Goal: Task Accomplishment & Management: Complete application form

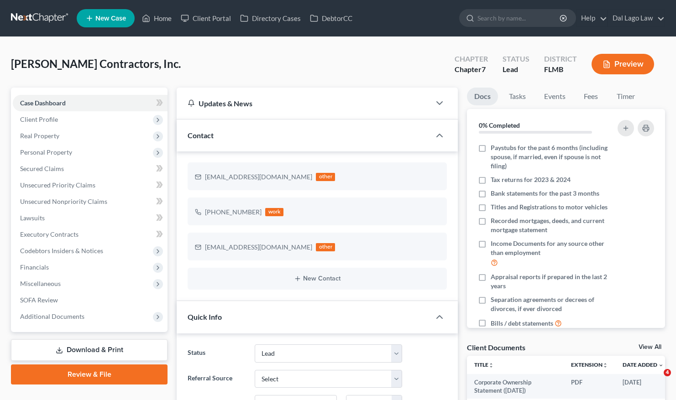
select select "10"
click at [60, 121] on span "Client Profile" at bounding box center [90, 119] width 155 height 16
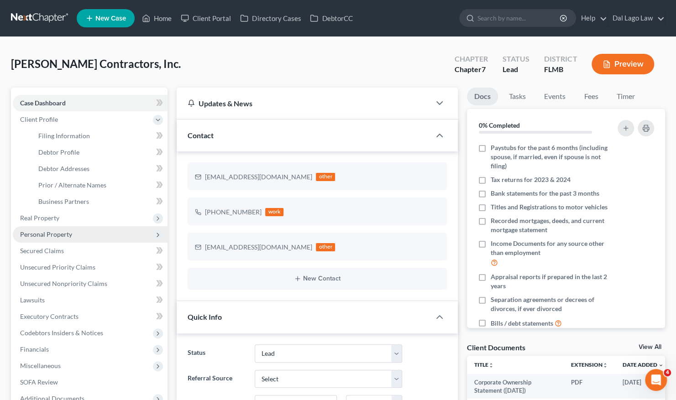
click at [89, 234] on span "Personal Property" at bounding box center [90, 234] width 155 height 16
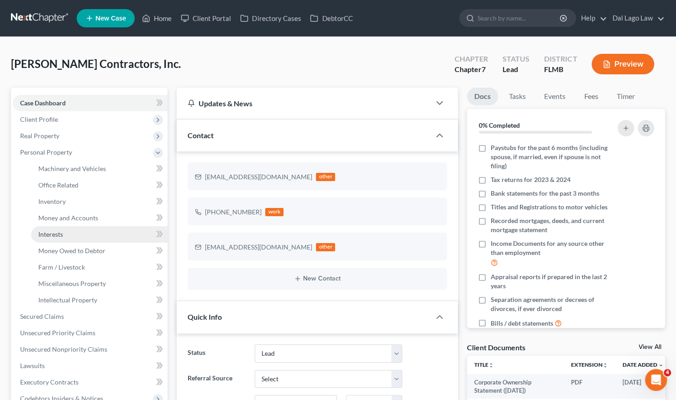
click at [99, 230] on link "Interests" at bounding box center [99, 234] width 136 height 16
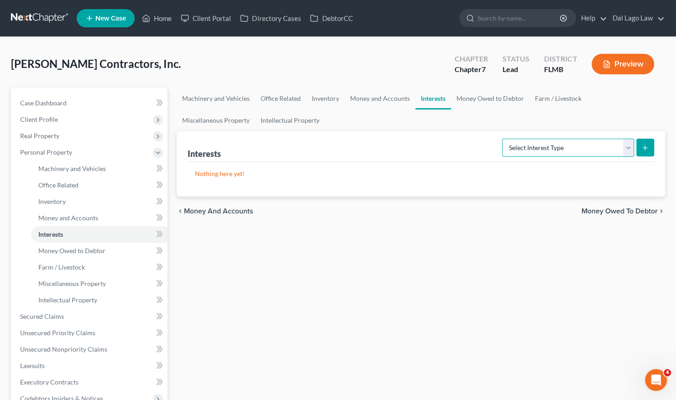
click at [533, 149] on select "Select Interest Type Bond (A/B: 16) Incorporated Business (A/B: 15) Insurance P…" at bounding box center [568, 148] width 132 height 18
click at [84, 220] on span "Money and Accounts" at bounding box center [68, 218] width 60 height 8
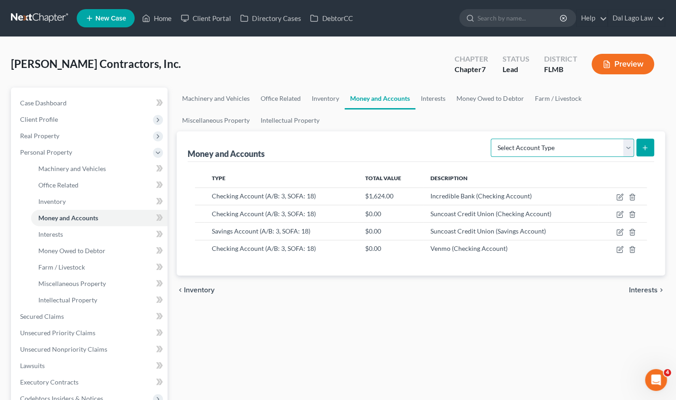
click at [578, 147] on select "Select Account Type Brokerage (A/B: 3, SOFA: 18) Cash on Hand (A/B: 2) Certific…" at bounding box center [561, 148] width 143 height 18
select select "prepayments"
click at [492, 139] on select "Select Account Type Brokerage (A/B: 3, SOFA: 18) Cash on Hand (A/B: 2) Certific…" at bounding box center [561, 148] width 143 height 18
click at [645, 150] on icon "submit" at bounding box center [644, 147] width 7 height 7
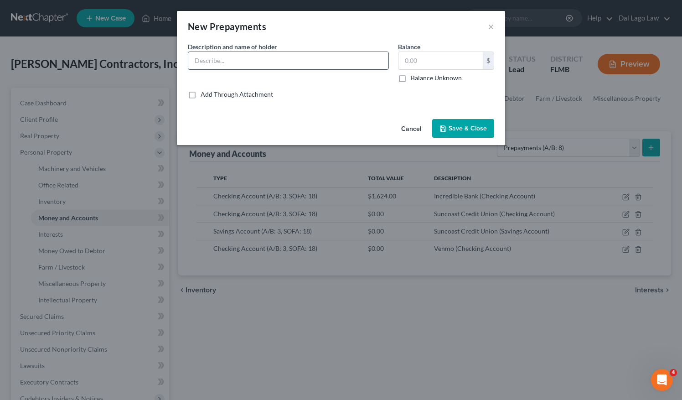
click at [241, 60] on input "text" at bounding box center [288, 60] width 200 height 17
drag, startPoint x: 365, startPoint y: 62, endPoint x: 375, endPoint y: 61, distance: 10.1
click at [366, 63] on input "GL Insurance Heritage Property & Casualty Ins 1 year policy" at bounding box center [288, 60] width 200 height 17
click at [414, 61] on input "text" at bounding box center [441, 60] width 84 height 17
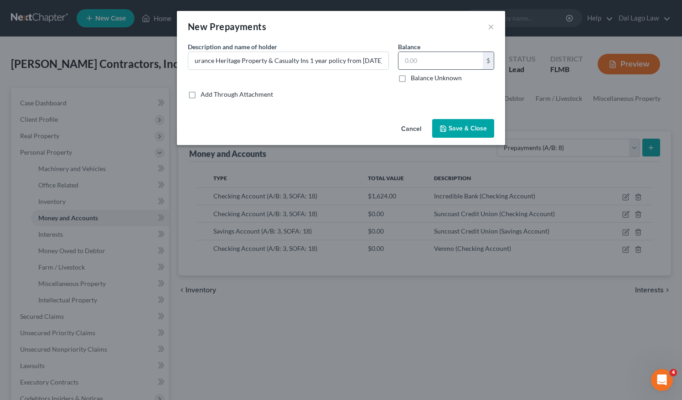
scroll to position [0, 0]
click at [231, 58] on input "GL Insurance Heritage Property & Casualty Ins 1 year policy from [DATE]" at bounding box center [288, 60] width 200 height 17
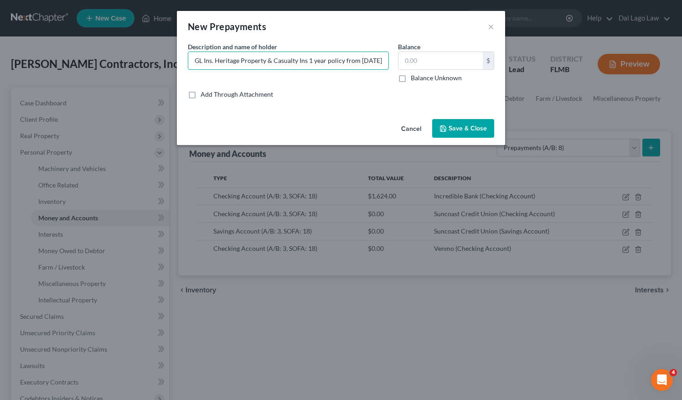
type input "GL Ins. Heritage Property & Casualty Ins 1 year policy from [DATE]"
click at [411, 78] on label "Balance Unknown" at bounding box center [436, 77] width 51 height 9
click at [415, 78] on input "Balance Unknown" at bounding box center [418, 76] width 6 height 6
checkbox input "true"
type input "0.00"
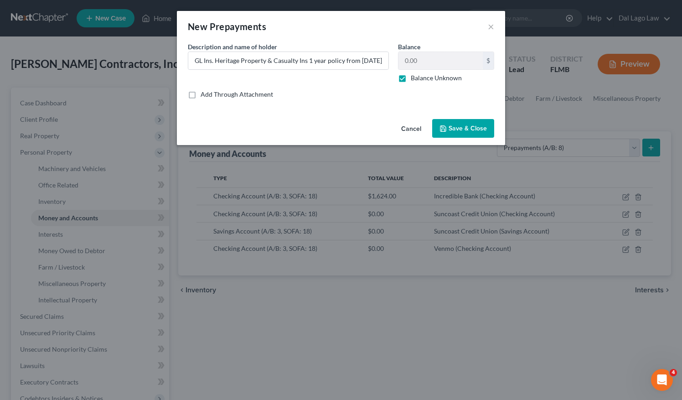
click at [461, 130] on span "Save & Close" at bounding box center [468, 129] width 38 height 8
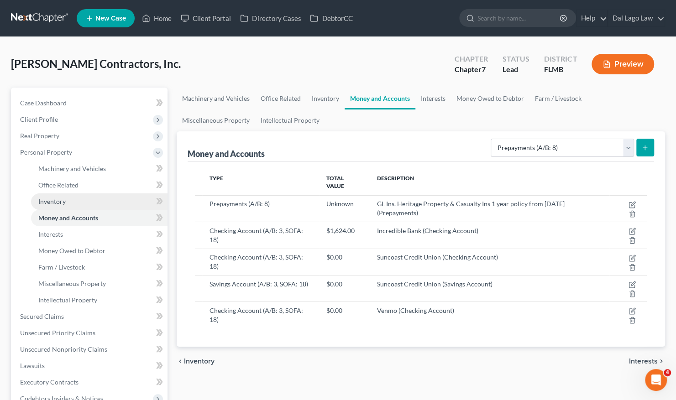
drag, startPoint x: 89, startPoint y: 203, endPoint x: 94, endPoint y: 202, distance: 5.5
click at [88, 203] on link "Inventory" at bounding box center [99, 201] width 136 height 16
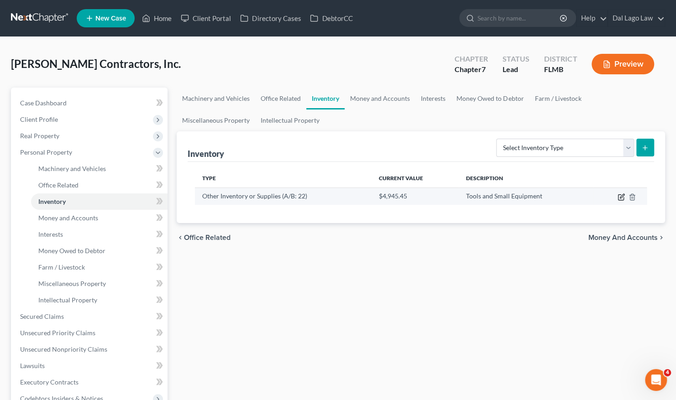
click at [619, 195] on icon "button" at bounding box center [620, 196] width 7 height 7
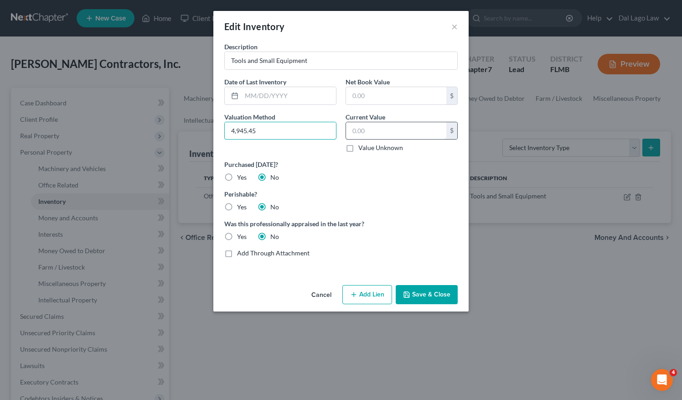
type input "4,945.45"
click at [367, 132] on input "text" at bounding box center [396, 130] width 100 height 17
drag, startPoint x: 292, startPoint y: 131, endPoint x: 214, endPoint y: 126, distance: 77.7
click at [215, 127] on div "Description Tools and Small Equipment Date of Last Inventory Net Book Value $ V…" at bounding box center [340, 161] width 255 height 239
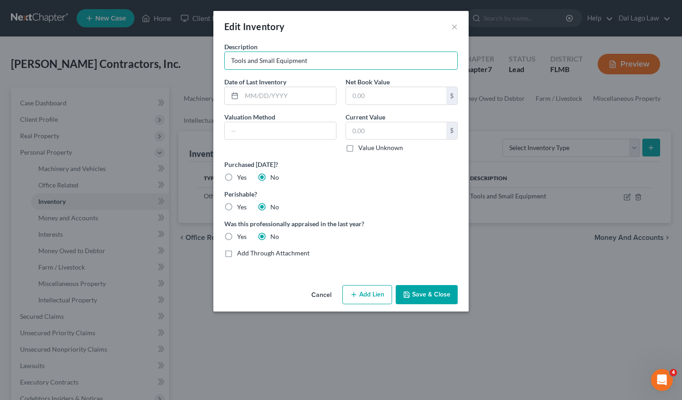
drag, startPoint x: 295, startPoint y: 62, endPoint x: 166, endPoint y: 63, distance: 128.6
click at [167, 63] on div "Edit Inventory × Description Tools and Small Equipment Date of Last Inventory N…" at bounding box center [341, 200] width 682 height 400
type input "t"
drag, startPoint x: 250, startPoint y: 61, endPoint x: 205, endPoint y: 62, distance: 44.7
click at [206, 62] on div "Edit Inventory × Description t Date of Last Inventory Net Book Value $ Valuatio…" at bounding box center [341, 200] width 682 height 400
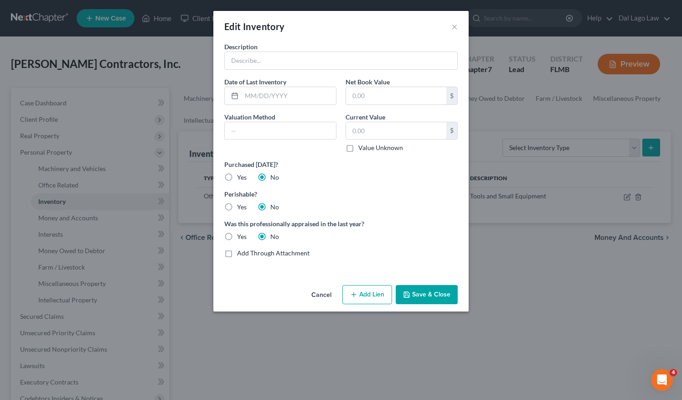
click at [436, 299] on button "Save & Close" at bounding box center [427, 294] width 62 height 19
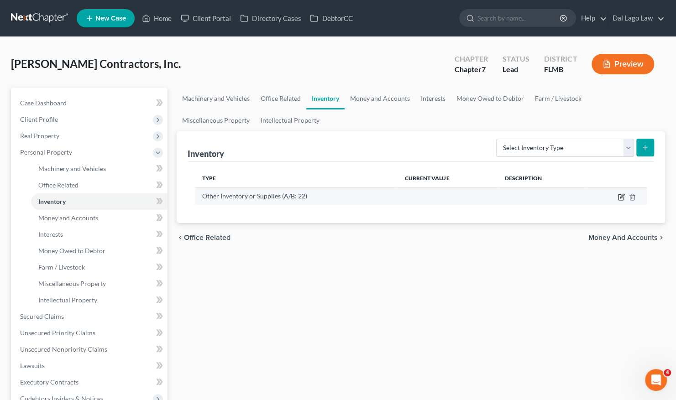
click at [619, 195] on icon "button" at bounding box center [620, 196] width 7 height 7
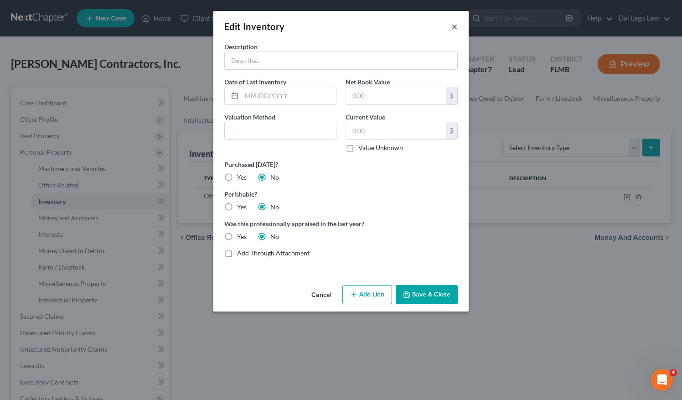
click at [454, 29] on button "×" at bounding box center [455, 26] width 6 height 11
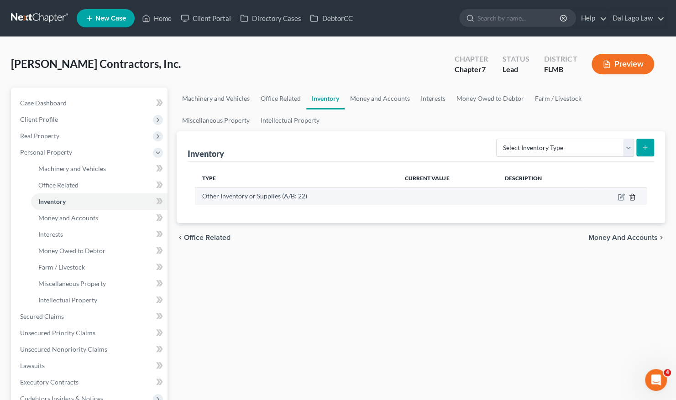
click at [632, 197] on line "button" at bounding box center [632, 198] width 0 height 2
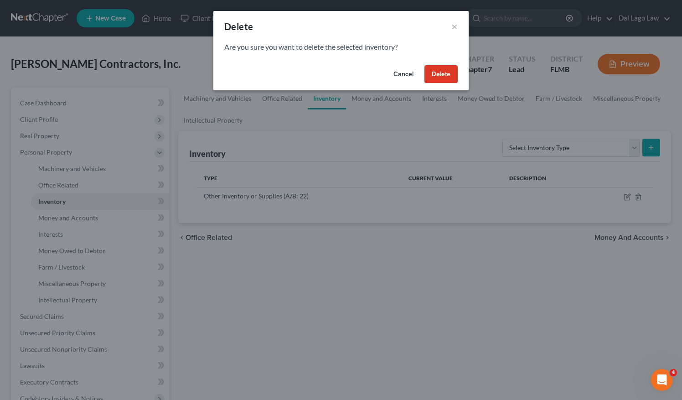
click at [440, 77] on button "Delete" at bounding box center [441, 74] width 33 height 18
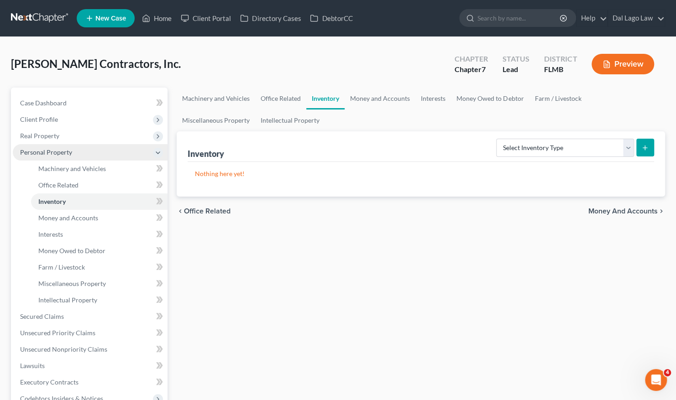
click at [86, 153] on span "Personal Property" at bounding box center [90, 152] width 155 height 16
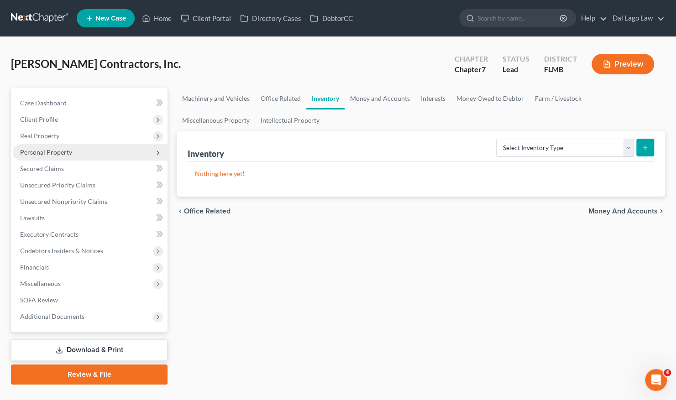
click at [97, 153] on span "Personal Property" at bounding box center [90, 152] width 155 height 16
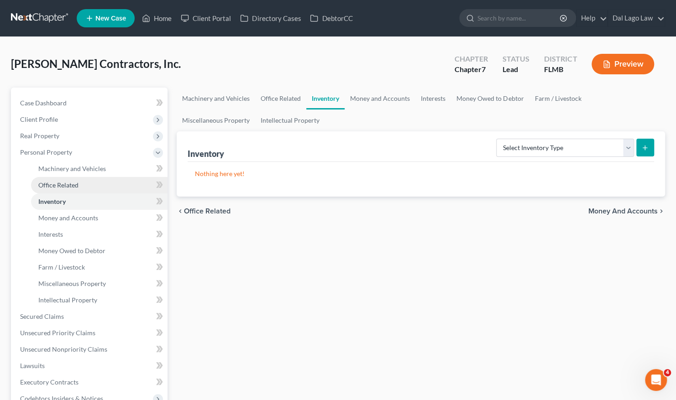
click at [113, 185] on link "Office Related" at bounding box center [99, 185] width 136 height 16
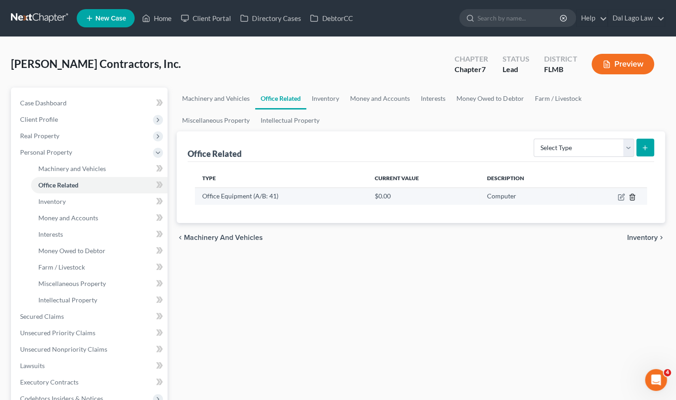
click at [633, 195] on icon "button" at bounding box center [631, 196] width 7 height 7
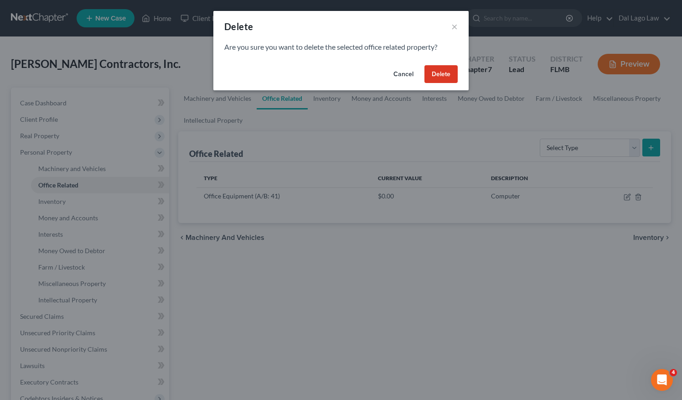
click at [445, 75] on button "Delete" at bounding box center [441, 74] width 33 height 18
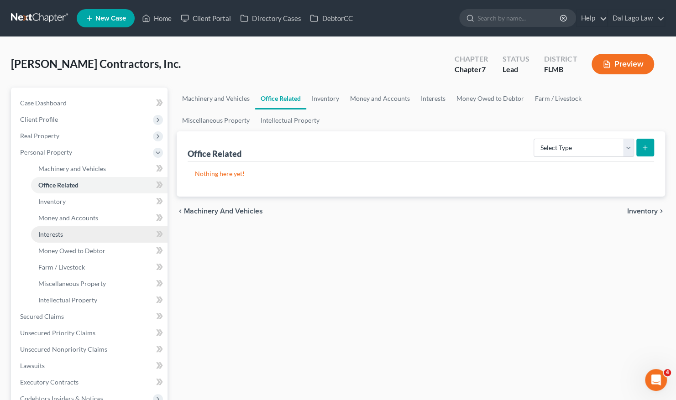
click at [112, 233] on link "Interests" at bounding box center [99, 234] width 136 height 16
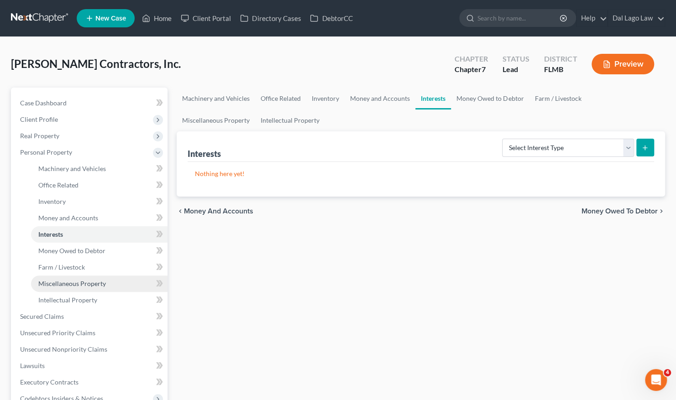
click at [105, 285] on link "Miscellaneous Property" at bounding box center [99, 284] width 136 height 16
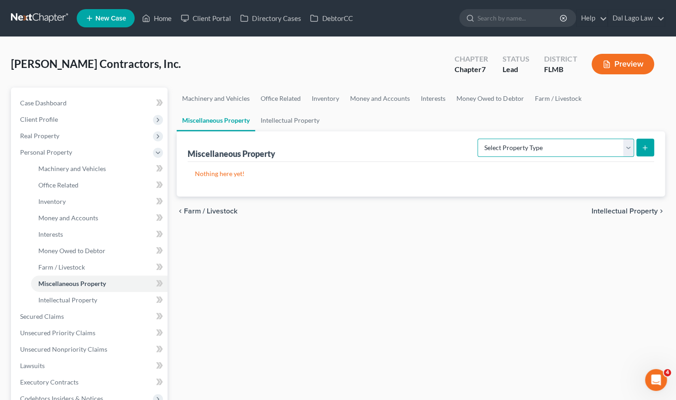
click at [525, 143] on select "Select Property Type Assigned for Creditor Benefit [DATE] (SOFA: 8) Assigned to…" at bounding box center [555, 148] width 156 height 18
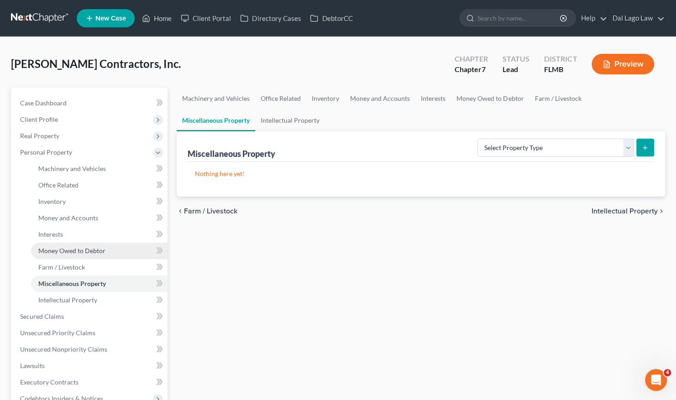
drag, startPoint x: 109, startPoint y: 254, endPoint x: 112, endPoint y: 248, distance: 7.0
click at [108, 254] on link "Money Owed to Debtor" at bounding box center [99, 251] width 136 height 16
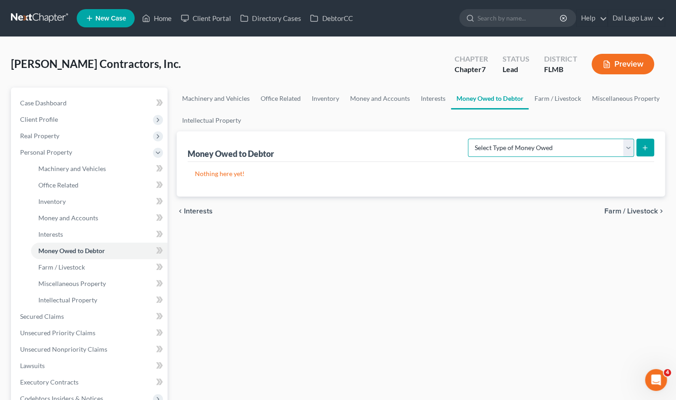
click at [513, 150] on select "Select Type of Money Owed Accounts Receivable (A/B: 11) Causes of Action Agains…" at bounding box center [551, 148] width 166 height 18
select select "other_contingent_and_unliquidated_claims"
click at [470, 139] on select "Select Type of Money Owed Accounts Receivable (A/B: 11) Causes of Action Agains…" at bounding box center [551, 148] width 166 height 18
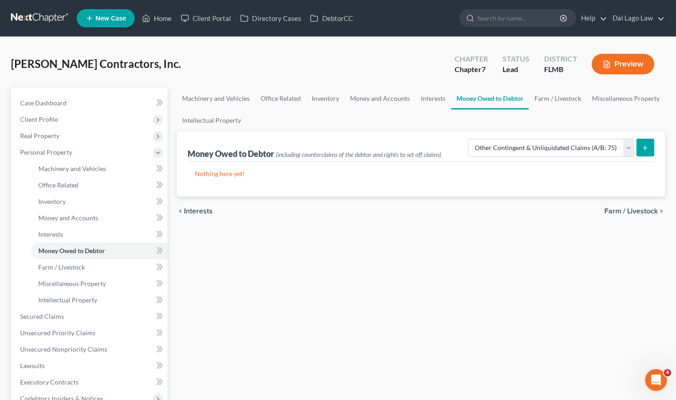
click at [646, 151] on button "submit" at bounding box center [645, 148] width 18 height 18
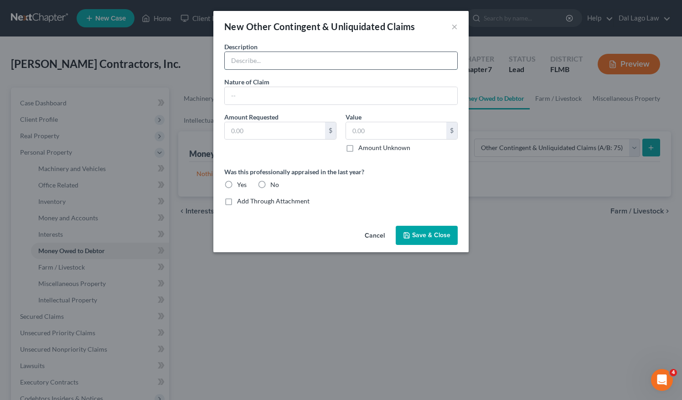
click at [333, 61] on input "text" at bounding box center [341, 60] width 233 height 17
type input "Lien on property- [PERSON_NAME] & family"
click at [301, 96] on input "text" at bounding box center [341, 95] width 233 height 17
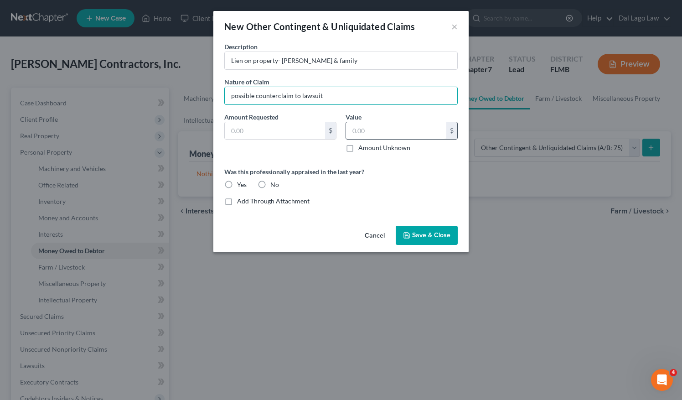
type input "possible counterclaim to lawsuit"
click at [386, 131] on input "text" at bounding box center [396, 130] width 100 height 17
type input "40,000"
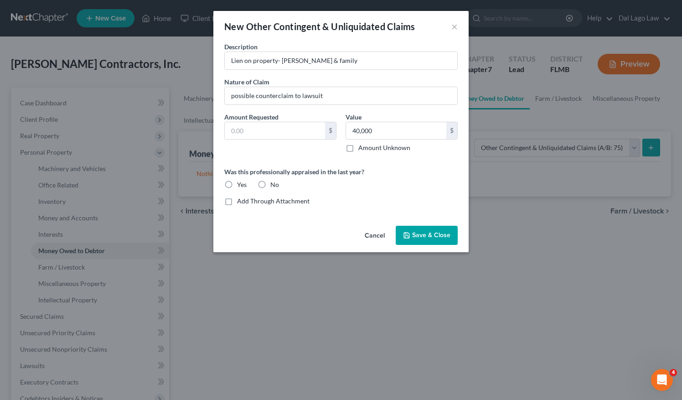
click at [441, 238] on span "Save & Close" at bounding box center [431, 235] width 38 height 8
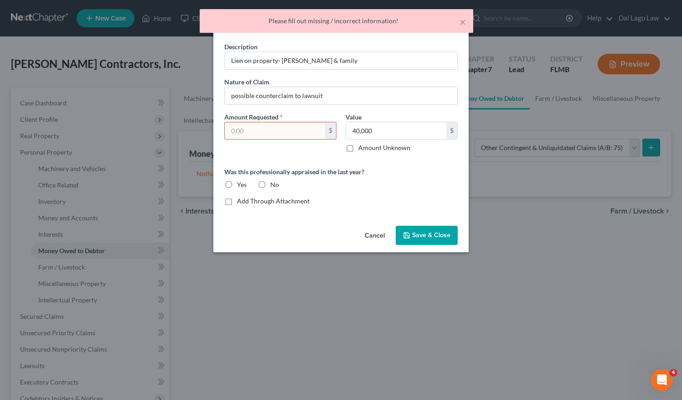
click at [290, 133] on input "text" at bounding box center [275, 130] width 100 height 17
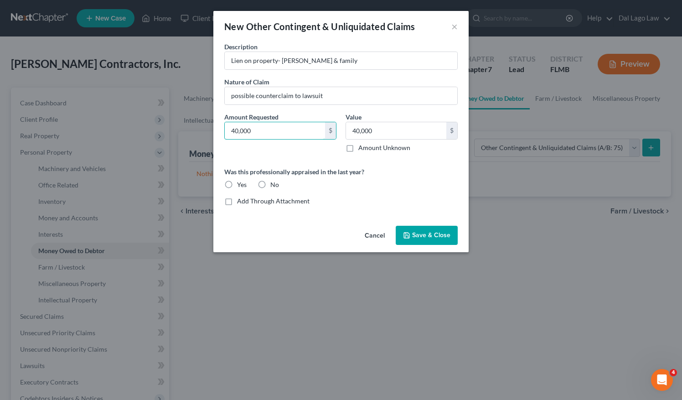
type input "40,000"
click at [421, 229] on button "Save & Close" at bounding box center [427, 235] width 62 height 19
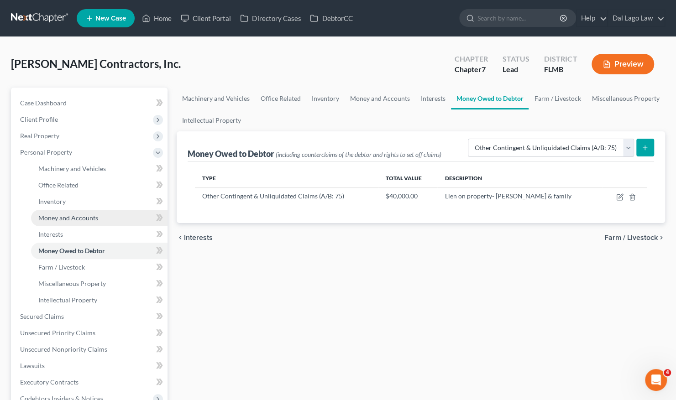
click at [86, 221] on span "Money and Accounts" at bounding box center [68, 218] width 60 height 8
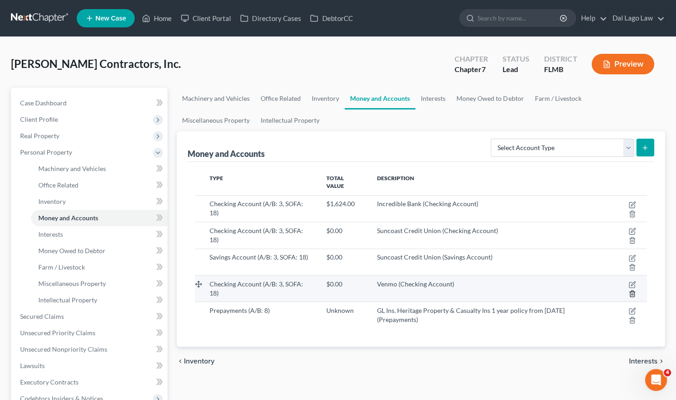
click at [634, 291] on icon "button" at bounding box center [632, 294] width 4 height 6
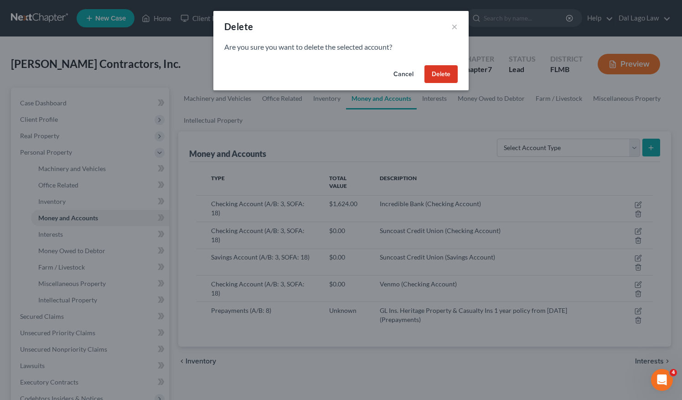
click at [446, 75] on button "Delete" at bounding box center [441, 74] width 33 height 18
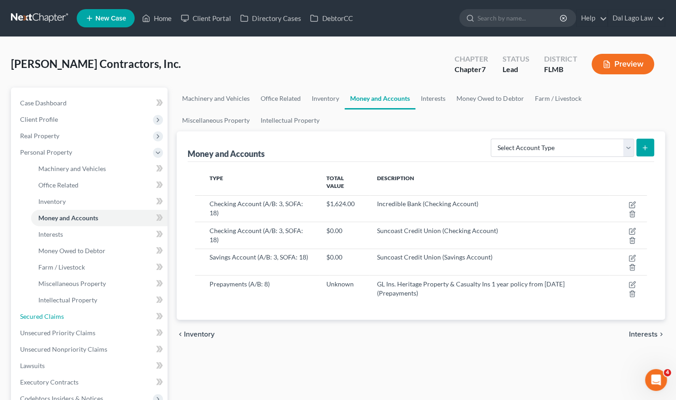
drag, startPoint x: 70, startPoint y: 315, endPoint x: 260, endPoint y: 299, distance: 190.9
click at [70, 316] on link "Secured Claims" at bounding box center [90, 316] width 155 height 16
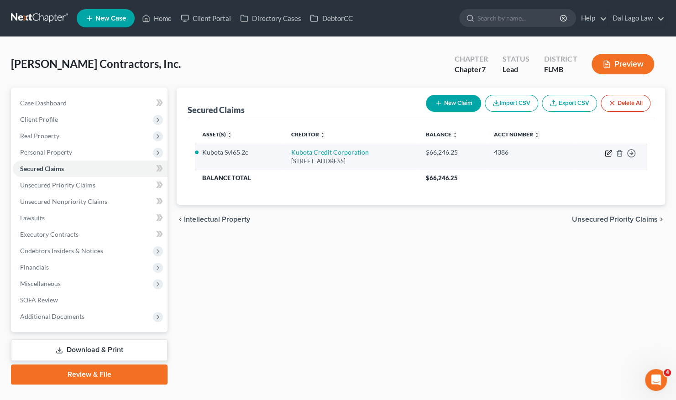
click at [608, 152] on icon "button" at bounding box center [607, 153] width 7 height 7
select select "45"
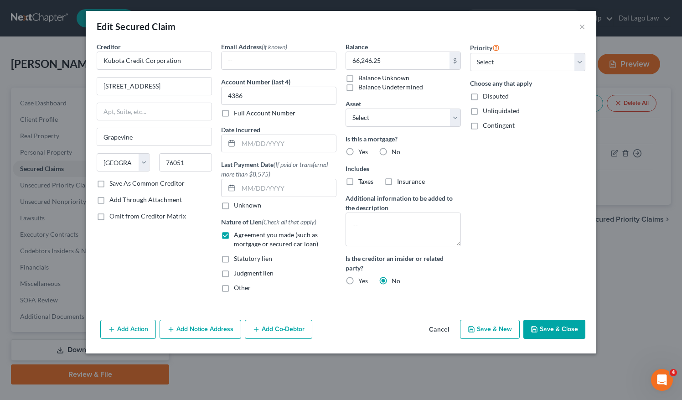
click at [278, 331] on button "Add Co-Debtor" at bounding box center [279, 329] width 68 height 19
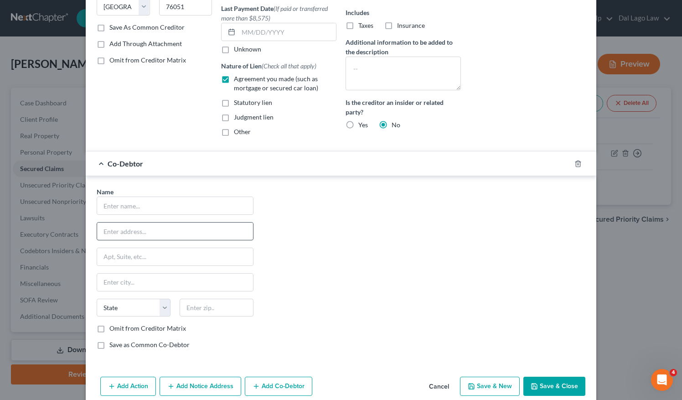
scroll to position [174, 0]
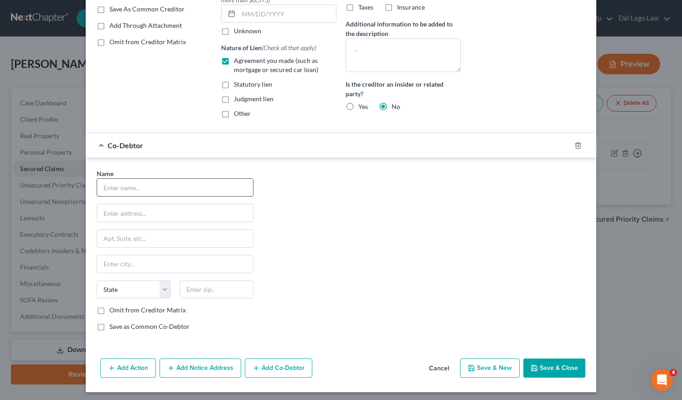
click at [207, 187] on input "text" at bounding box center [175, 187] width 156 height 17
type input "[PERSON_NAME]"
click at [158, 215] on input "text" at bounding box center [175, 212] width 156 height 17
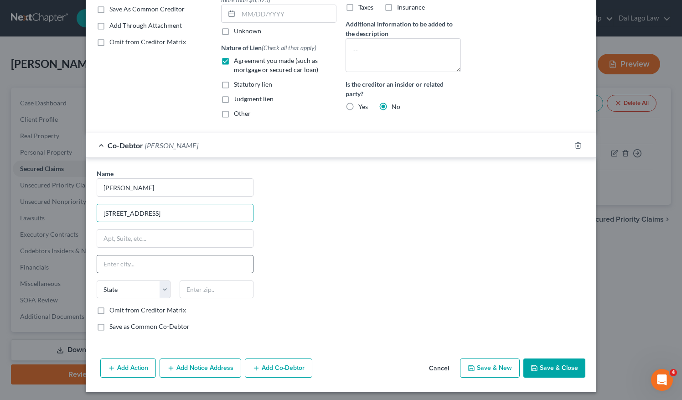
type input "[STREET_ADDRESS]"
click at [162, 261] on input "text" at bounding box center [175, 263] width 156 height 17
type input "N. Ft. [PERSON_NAME]"
click at [150, 283] on select "State [US_STATE] AK AR AZ CA CO CT DE DC [GEOGRAPHIC_DATA] [GEOGRAPHIC_DATA] GU…" at bounding box center [134, 290] width 74 height 18
select select "9"
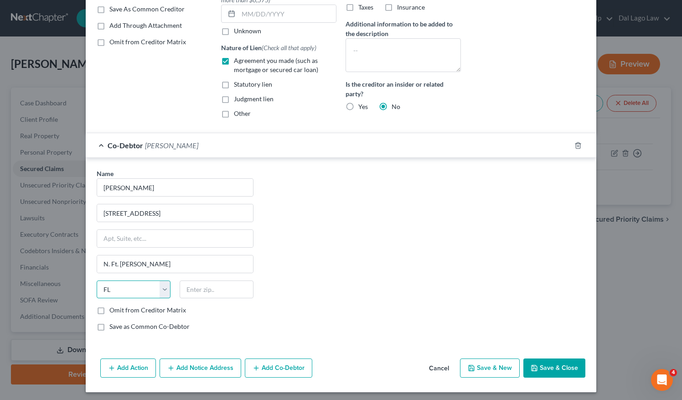
click at [97, 281] on select "State [US_STATE] AK AR AZ CA CO CT DE DC [GEOGRAPHIC_DATA] [GEOGRAPHIC_DATA] GU…" at bounding box center [134, 290] width 74 height 18
click at [215, 287] on input "text" at bounding box center [217, 290] width 74 height 18
type input "33917"
type input "[GEOGRAPHIC_DATA][PERSON_NAME]"
click at [547, 365] on button "Save & Close" at bounding box center [555, 368] width 62 height 19
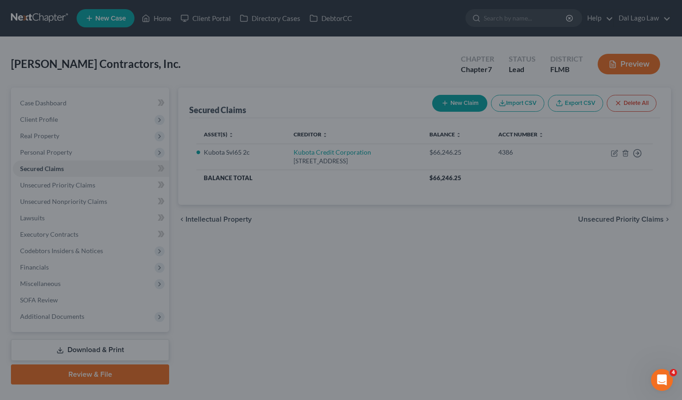
select select "2"
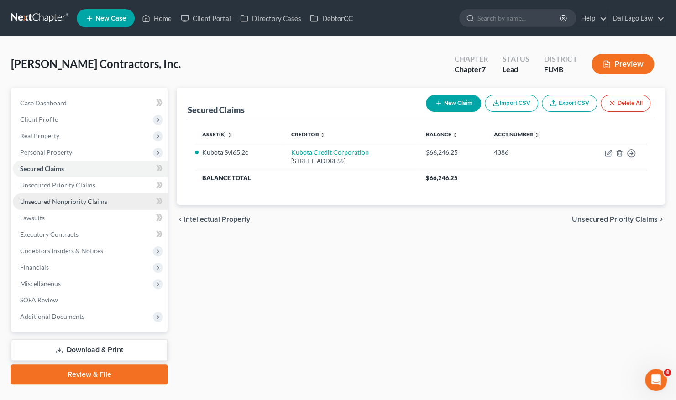
click at [73, 204] on span "Unsecured Nonpriority Claims" at bounding box center [63, 202] width 87 height 8
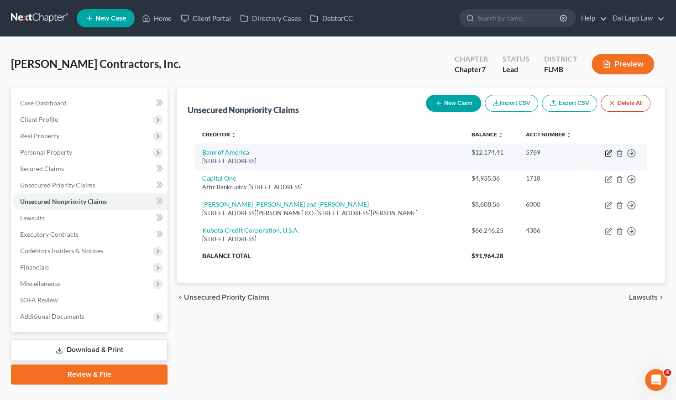
click at [609, 153] on icon "button" at bounding box center [607, 153] width 7 height 7
select select "7"
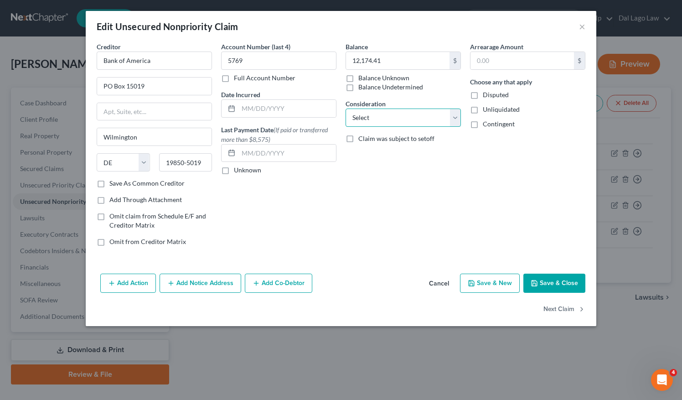
click at [430, 120] on select "Select Cable / Satellite Services Collection Agency Credit Card Debt Debt Couns…" at bounding box center [403, 118] width 115 height 18
select select "2"
click at [346, 109] on select "Select Cable / Satellite Services Collection Agency Credit Card Debt Debt Couns…" at bounding box center [403, 118] width 115 height 18
click at [281, 281] on button "Add Co-Debtor" at bounding box center [279, 283] width 68 height 19
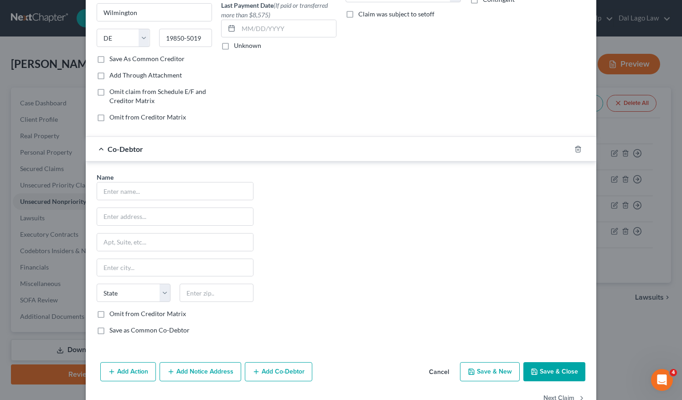
scroll to position [137, 0]
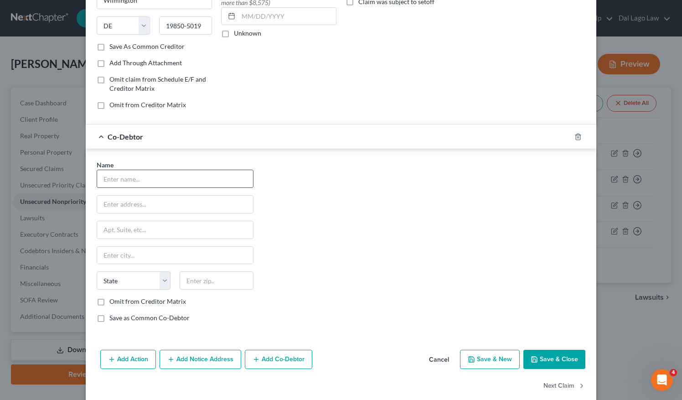
click at [215, 179] on input "text" at bounding box center [175, 178] width 156 height 17
type input "[PERSON_NAME]"
drag, startPoint x: 193, startPoint y: 204, endPoint x: 197, endPoint y: 202, distance: 4.9
click at [194, 204] on input "text" at bounding box center [175, 204] width 156 height 17
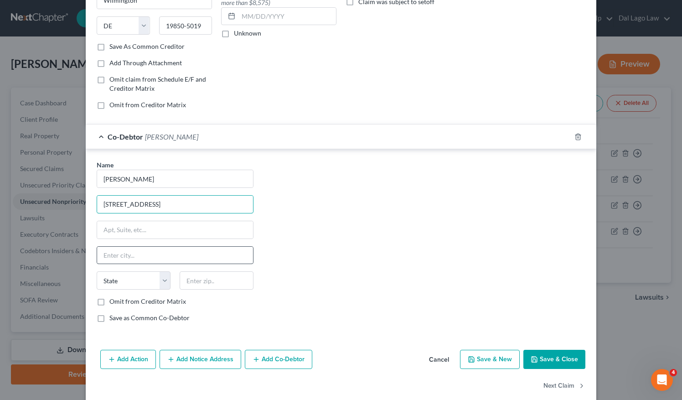
type input "[STREET_ADDRESS]"
click at [164, 255] on input "text" at bounding box center [175, 255] width 156 height 17
type input "N. Ft. [PERSON_NAME]"
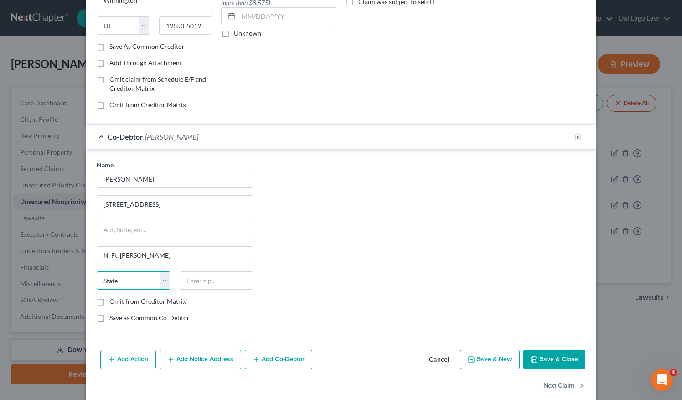
click at [158, 278] on select "State [US_STATE] AK AR AZ CA CO CT DE DC [GEOGRAPHIC_DATA] [GEOGRAPHIC_DATA] GU…" at bounding box center [134, 280] width 74 height 18
select select "9"
click at [97, 271] on select "State [US_STATE] AK AR AZ CA CO CT DE DC [GEOGRAPHIC_DATA] [GEOGRAPHIC_DATA] GU…" at bounding box center [134, 280] width 74 height 18
click at [200, 276] on input "text" at bounding box center [217, 280] width 74 height 18
type input "33917"
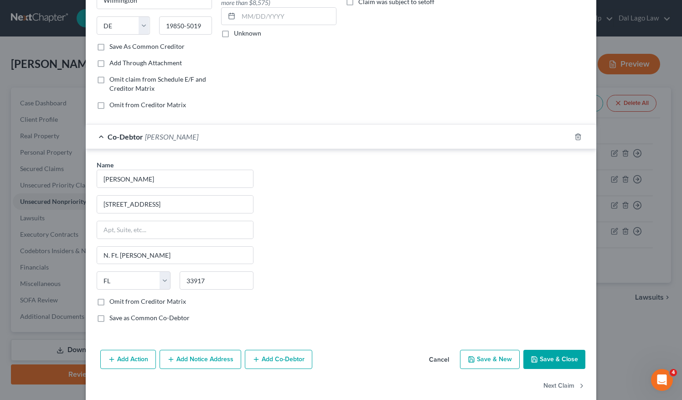
click at [109, 314] on label "Save as Common Co-Debtor" at bounding box center [149, 317] width 80 height 9
click at [113, 314] on input "Save as Common Co-Debtor" at bounding box center [116, 316] width 6 height 6
checkbox input "true"
type input "[GEOGRAPHIC_DATA][PERSON_NAME]"
click at [574, 358] on button "Save & Close" at bounding box center [555, 359] width 62 height 19
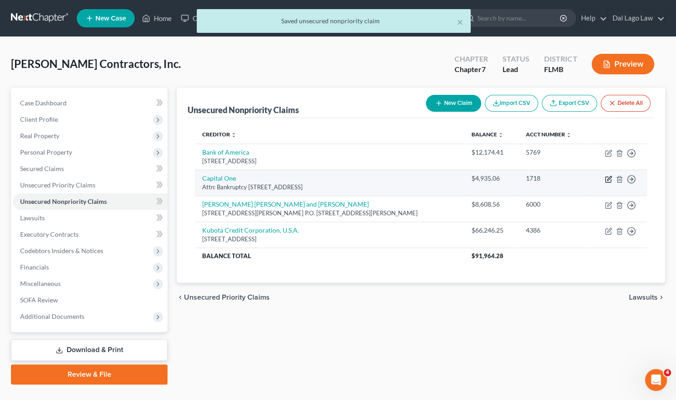
click at [609, 178] on icon "button" at bounding box center [607, 179] width 7 height 7
select select "46"
select select "2"
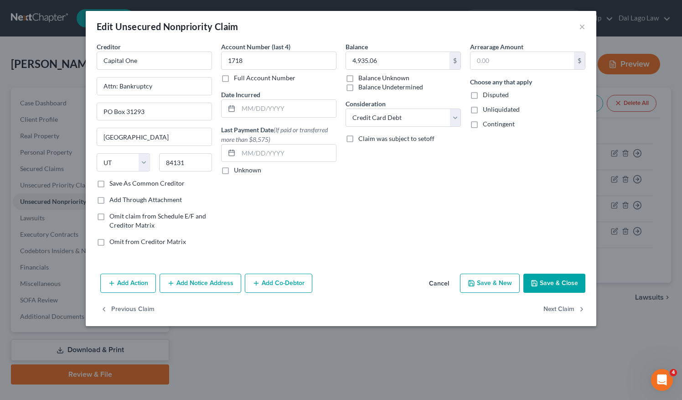
click at [269, 284] on button "Add Co-Debtor" at bounding box center [279, 283] width 68 height 19
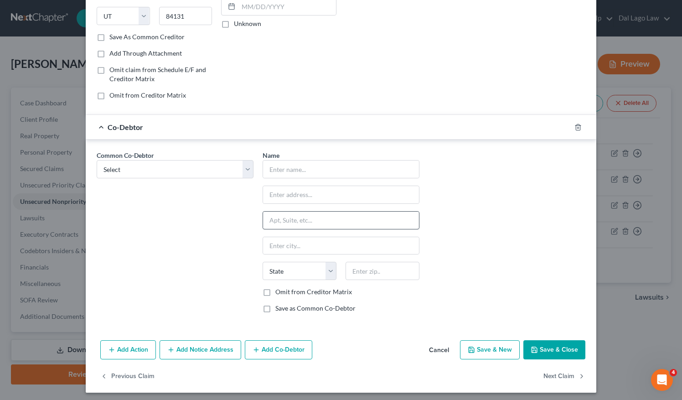
scroll to position [147, 0]
drag, startPoint x: 230, startPoint y: 168, endPoint x: 231, endPoint y: 177, distance: 9.1
click at [230, 168] on select "Select [PERSON_NAME]" at bounding box center [175, 169] width 157 height 18
select select "0"
click at [97, 160] on select "Select [PERSON_NAME]" at bounding box center [175, 169] width 157 height 18
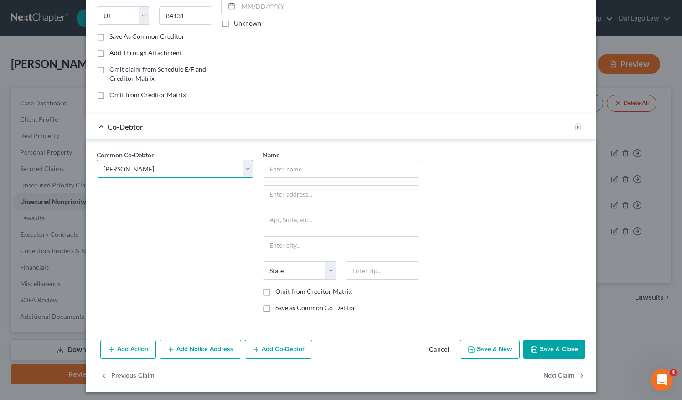
type input "[PERSON_NAME]"
type input "[STREET_ADDRESS]"
type input "[GEOGRAPHIC_DATA][PERSON_NAME]"
select select "9"
type input "33917"
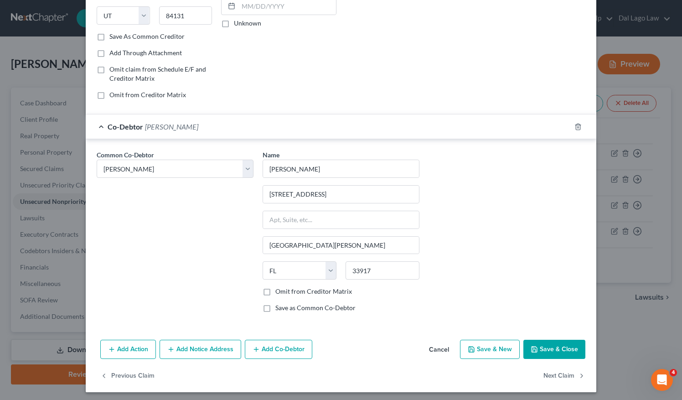
drag, startPoint x: 541, startPoint y: 348, endPoint x: 537, endPoint y: 342, distance: 6.8
click at [541, 346] on button "Save & Close" at bounding box center [555, 349] width 62 height 19
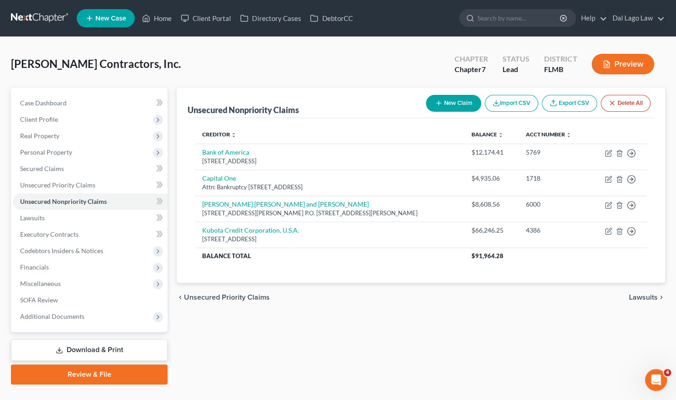
click at [456, 108] on button "New Claim" at bounding box center [453, 103] width 55 height 17
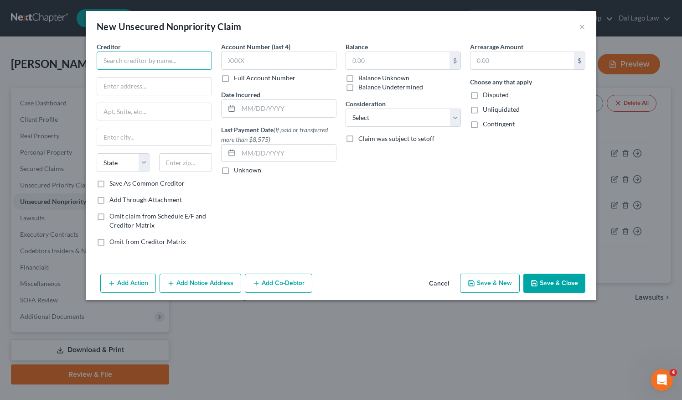
click at [167, 57] on input "text" at bounding box center [154, 61] width 115 height 18
type input "[PERSON_NAME] & Family"
click at [185, 86] on input "text" at bounding box center [154, 86] width 115 height 17
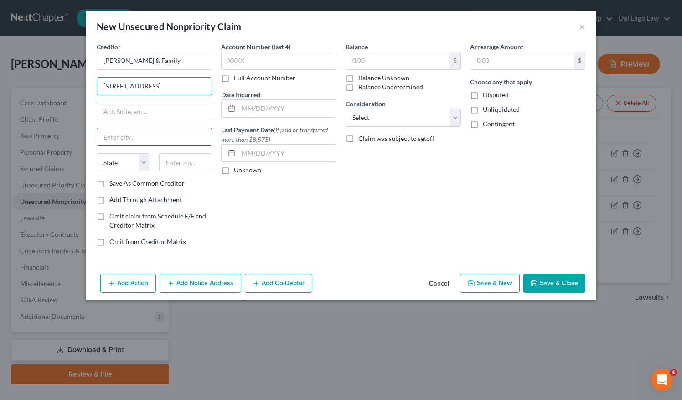
type input "[STREET_ADDRESS]"
drag, startPoint x: 170, startPoint y: 137, endPoint x: 178, endPoint y: 134, distance: 8.7
click at [172, 136] on input "text" at bounding box center [154, 136] width 115 height 17
type input "Sanibel"
click at [144, 161] on select "State [US_STATE] AK AR AZ CA CO CT DE DC [GEOGRAPHIC_DATA] [GEOGRAPHIC_DATA] GU…" at bounding box center [123, 162] width 53 height 18
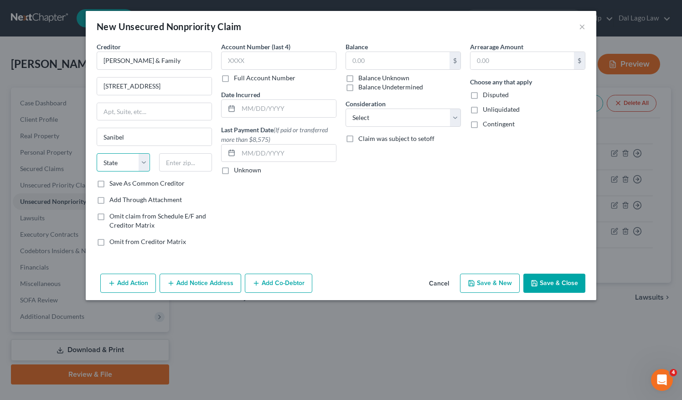
select select "9"
click at [97, 153] on select "State [US_STATE] AK AR AZ CA CO CT DE DC [GEOGRAPHIC_DATA] [GEOGRAPHIC_DATA] GU…" at bounding box center [123, 162] width 53 height 18
click at [196, 159] on input "text" at bounding box center [185, 162] width 53 height 18
type input "33957"
click at [109, 181] on label "Save As Common Creditor" at bounding box center [146, 183] width 75 height 9
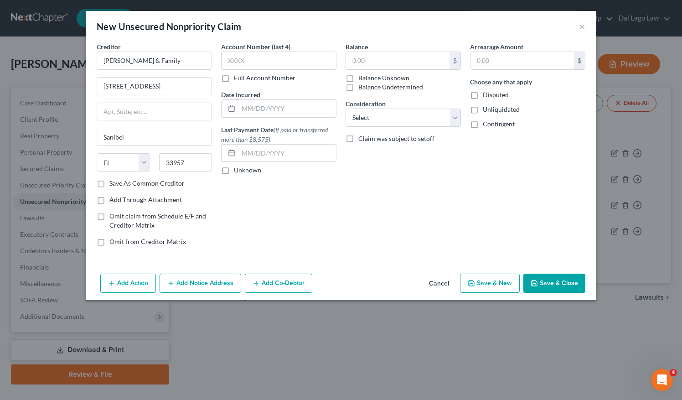
click at [113, 181] on input "Save As Common Creditor" at bounding box center [116, 182] width 6 height 6
checkbox input "true"
click at [483, 93] on label "Disputed" at bounding box center [496, 94] width 26 height 9
click at [487, 93] on input "Disputed" at bounding box center [490, 93] width 6 height 6
checkbox input "true"
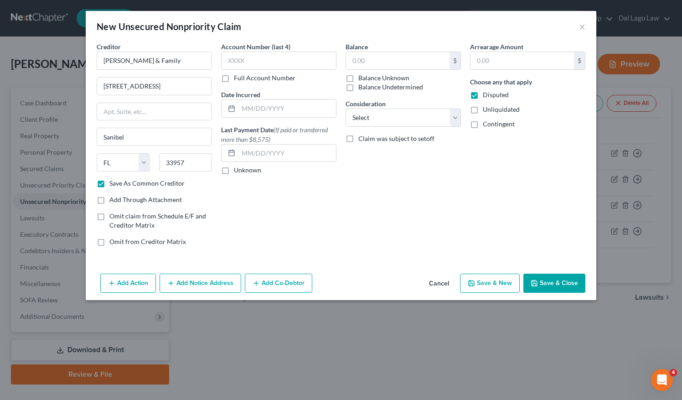
click at [483, 109] on label "Unliquidated" at bounding box center [501, 109] width 37 height 9
click at [487, 109] on input "Unliquidated" at bounding box center [490, 108] width 6 height 6
checkbox input "true"
click at [359, 86] on label "Balance Undetermined" at bounding box center [391, 87] width 65 height 9
click at [362, 86] on input "Balance Undetermined" at bounding box center [365, 86] width 6 height 6
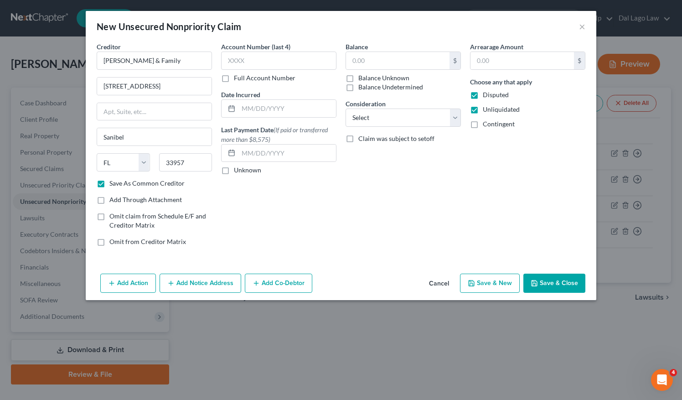
checkbox input "true"
type input "0.00"
click at [134, 283] on button "Add Action" at bounding box center [128, 283] width 56 height 19
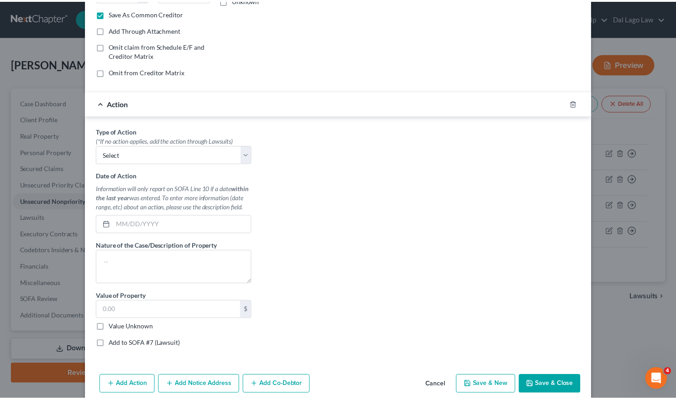
scroll to position [180, 0]
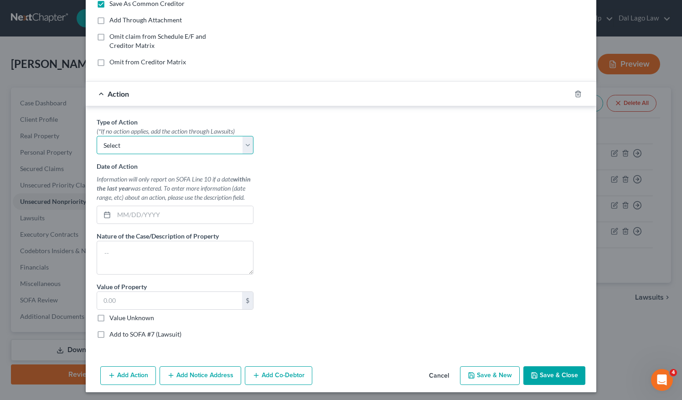
click at [244, 140] on select "Select Repossession Foreclosure Returns" at bounding box center [175, 145] width 157 height 18
drag, startPoint x: 284, startPoint y: 148, endPoint x: 300, endPoint y: 163, distance: 22.3
click at [285, 148] on div "Type of Action * (*If no action applies, add the action through Lawsuits) Selec…" at bounding box center [341, 231] width 498 height 229
drag, startPoint x: 435, startPoint y: 375, endPoint x: 431, endPoint y: 342, distance: 33.1
click at [435, 372] on button "Cancel" at bounding box center [439, 376] width 35 height 18
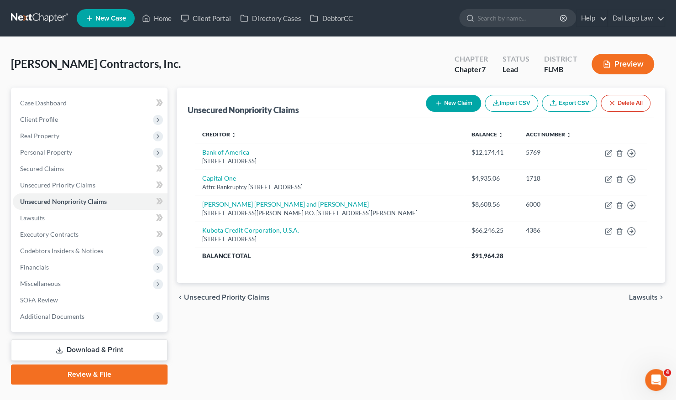
click at [450, 106] on button "New Claim" at bounding box center [453, 103] width 55 height 17
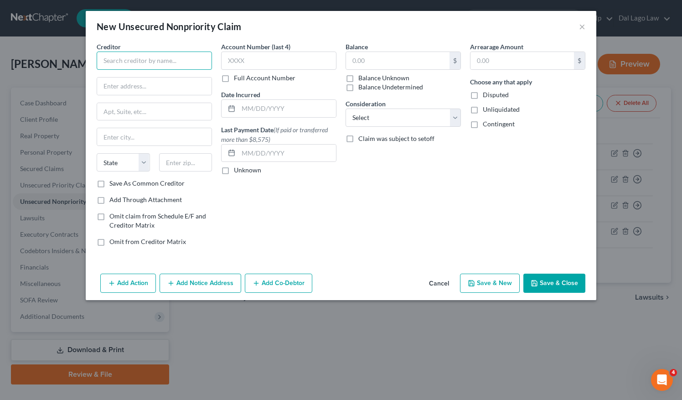
click at [175, 61] on input "text" at bounding box center [154, 61] width 115 height 18
type input "[PERSON_NAME] & Family"
click at [186, 75] on div "Creditor * [PERSON_NAME] & Family State [US_STATE] AK AR AZ CA CO [GEOGRAPHIC_D…" at bounding box center [154, 110] width 115 height 137
click at [189, 88] on input "text" at bounding box center [154, 86] width 115 height 17
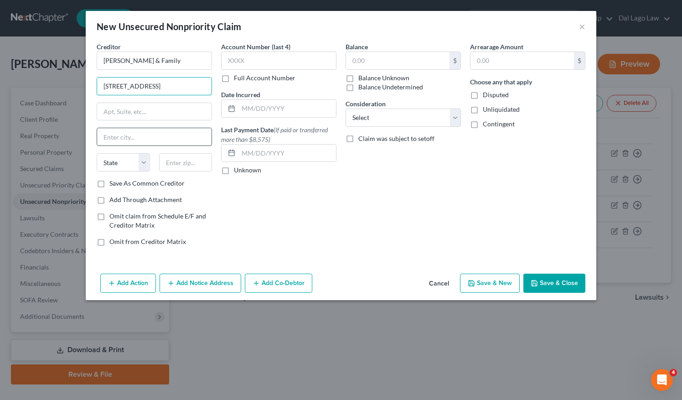
type input "[STREET_ADDRESS]"
drag, startPoint x: 144, startPoint y: 144, endPoint x: 146, endPoint y: 140, distance: 5.1
click at [144, 144] on input "text" at bounding box center [154, 136] width 115 height 17
type input "Sanibel"
click at [133, 162] on select "State [US_STATE] AK AR AZ CA CO CT DE DC [GEOGRAPHIC_DATA] [GEOGRAPHIC_DATA] GU…" at bounding box center [123, 162] width 53 height 18
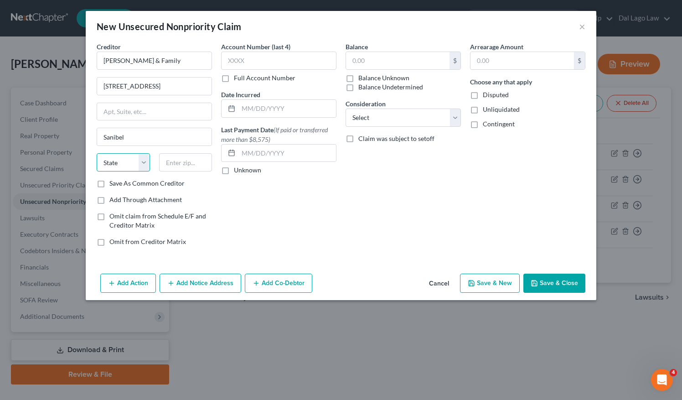
select select "9"
click at [97, 153] on select "State [US_STATE] AK AR AZ CA CO CT DE DC [GEOGRAPHIC_DATA] [GEOGRAPHIC_DATA] GU…" at bounding box center [123, 162] width 53 height 18
click at [188, 168] on input "text" at bounding box center [185, 162] width 53 height 18
type input "33957"
click at [359, 86] on label "Balance Undetermined" at bounding box center [391, 87] width 65 height 9
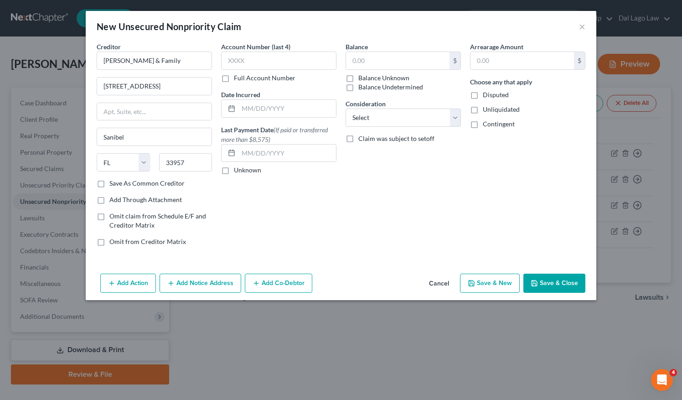
click at [362, 86] on input "Balance Undetermined" at bounding box center [365, 86] width 6 height 6
checkbox input "true"
type input "0.00"
click at [483, 93] on label "Disputed" at bounding box center [496, 94] width 26 height 9
click at [487, 93] on input "Disputed" at bounding box center [490, 93] width 6 height 6
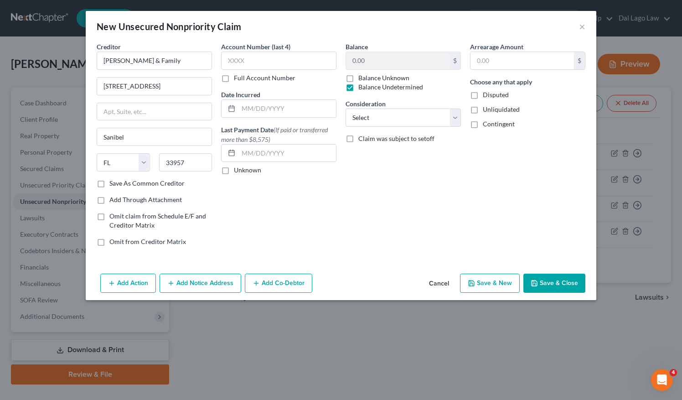
checkbox input "true"
click at [483, 125] on label "Contingent" at bounding box center [499, 124] width 32 height 9
click at [487, 125] on input "Contingent" at bounding box center [490, 123] width 6 height 6
checkbox input "true"
click at [439, 119] on select "Select Cable / Satellite Services Collection Agency Credit Card Debt Debt Couns…" at bounding box center [403, 118] width 115 height 18
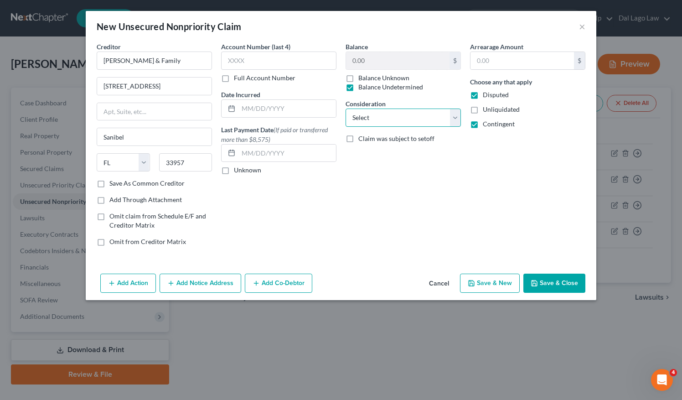
select select "11"
click at [346, 109] on select "Select Cable / Satellite Services Collection Agency Credit Card Debt Debt Couns…" at bounding box center [403, 118] width 115 height 18
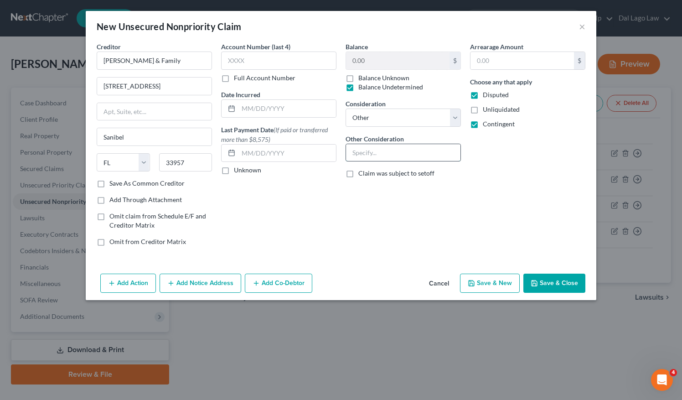
drag, startPoint x: 403, startPoint y: 151, endPoint x: 404, endPoint y: 144, distance: 6.9
click at [402, 151] on input "text" at bounding box center [403, 152] width 115 height 17
type input "Pending lawsuit"
click at [566, 277] on button "Save & Close" at bounding box center [555, 283] width 62 height 19
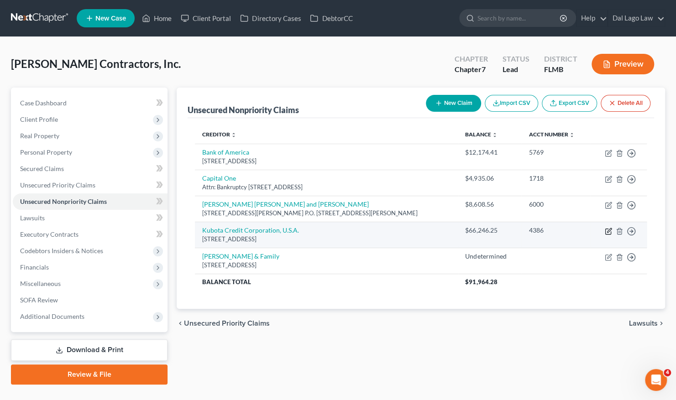
click at [609, 230] on icon "button" at bounding box center [609, 230] width 4 height 4
select select "45"
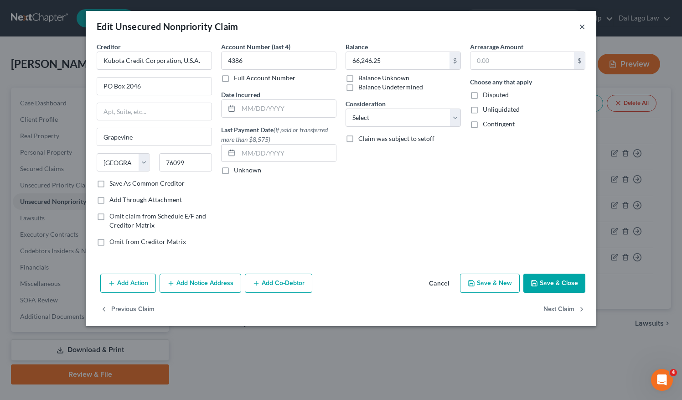
click at [584, 26] on button "×" at bounding box center [582, 26] width 6 height 11
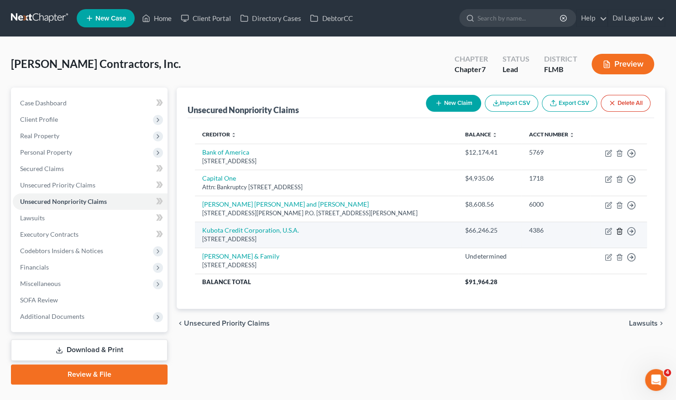
click at [620, 231] on icon "button" at bounding box center [619, 231] width 4 height 6
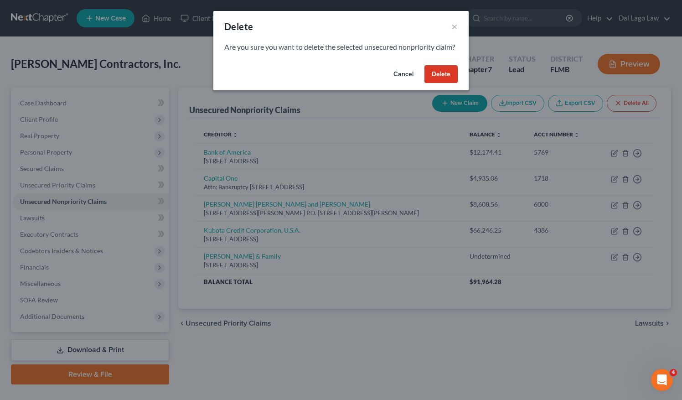
click at [431, 82] on button "Delete" at bounding box center [441, 74] width 33 height 18
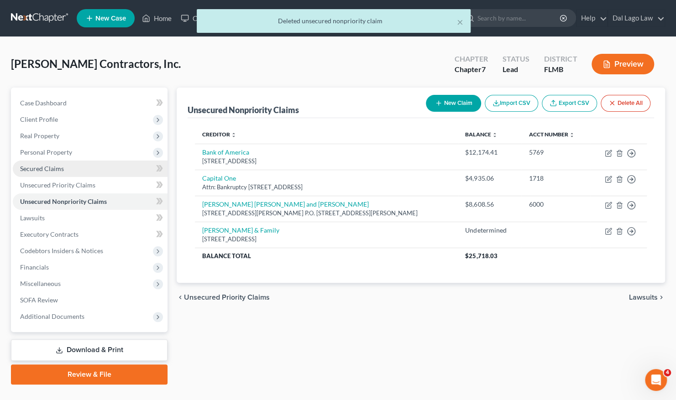
click at [46, 171] on span "Secured Claims" at bounding box center [42, 169] width 44 height 8
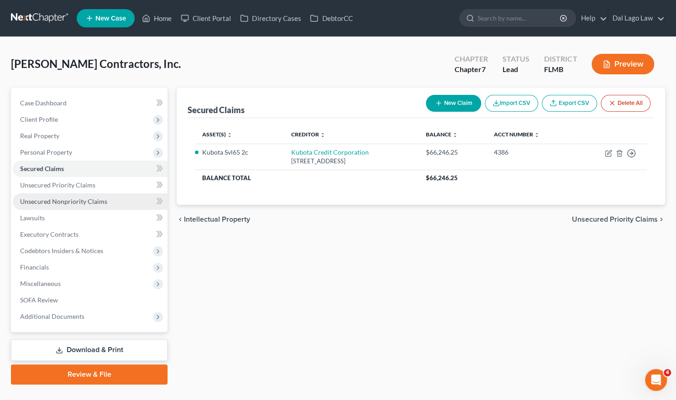
click at [71, 200] on span "Unsecured Nonpriority Claims" at bounding box center [63, 202] width 87 height 8
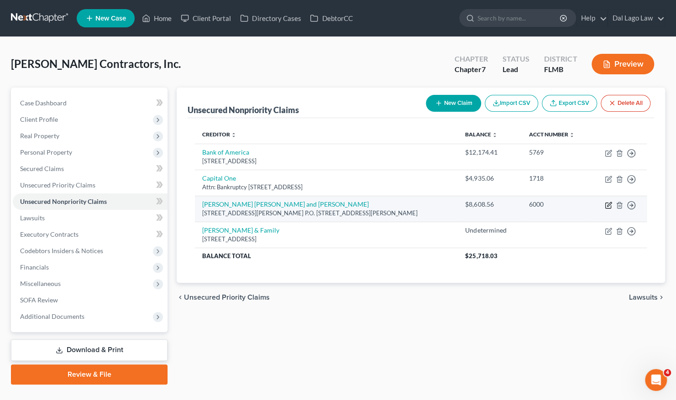
click at [608, 205] on icon "button" at bounding box center [609, 204] width 4 height 4
select select "9"
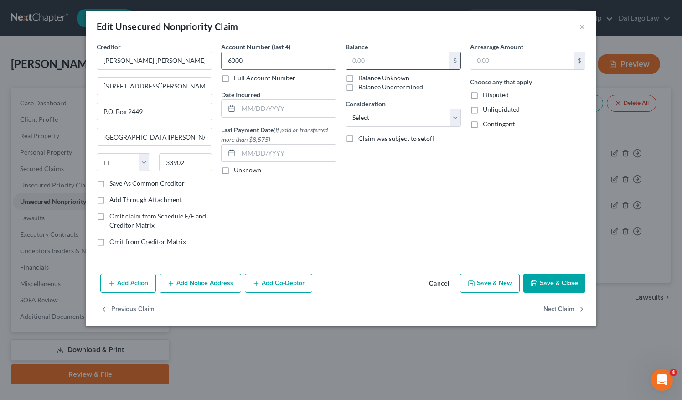
type input "6000"
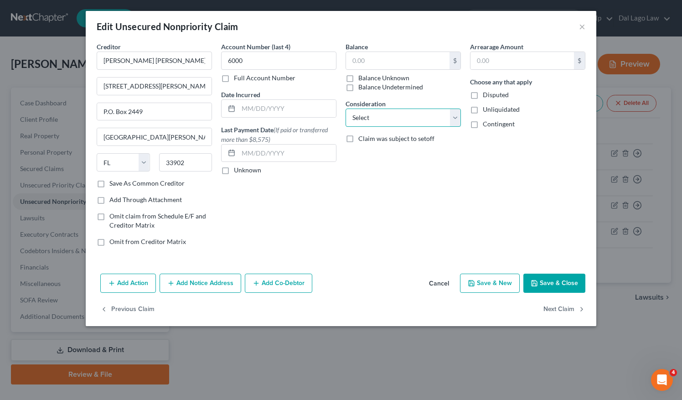
click at [428, 120] on select "Select Cable / Satellite Services Collection Agency Credit Card Debt Debt Couns…" at bounding box center [403, 118] width 115 height 18
select select "14"
click at [346, 109] on select "Select Cable / Satellite Services Collection Agency Credit Card Debt Debt Couns…" at bounding box center [403, 118] width 115 height 18
click at [572, 280] on button "Save & Close" at bounding box center [555, 283] width 62 height 19
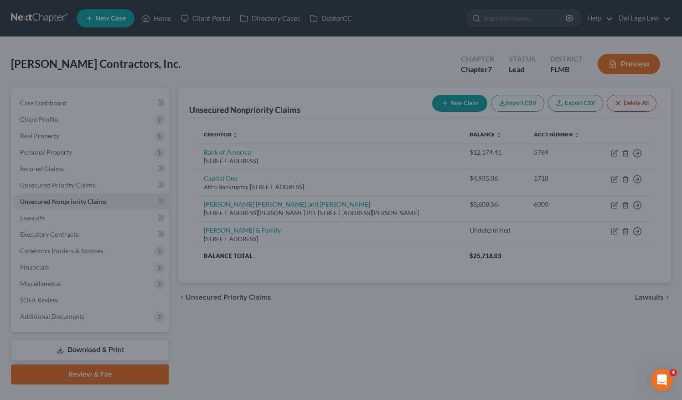
type input "0"
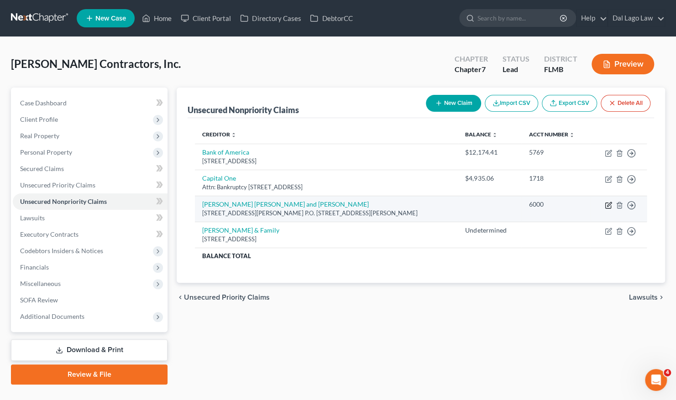
click at [609, 203] on icon "button" at bounding box center [607, 205] width 7 height 7
select select "9"
select select "14"
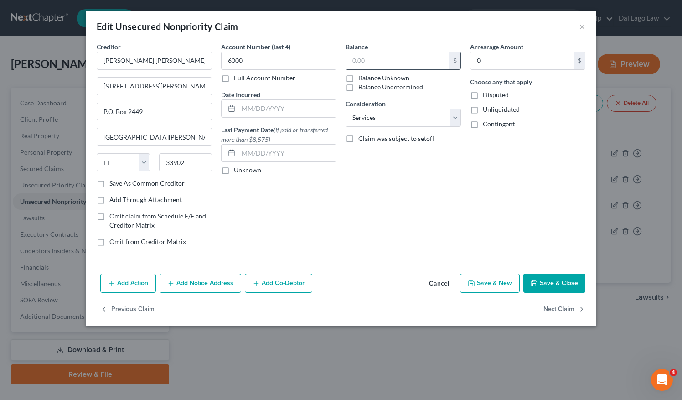
click at [417, 57] on input "text" at bounding box center [398, 60] width 104 height 17
type input "8,647.65"
click at [551, 281] on button "Save & Close" at bounding box center [555, 283] width 62 height 19
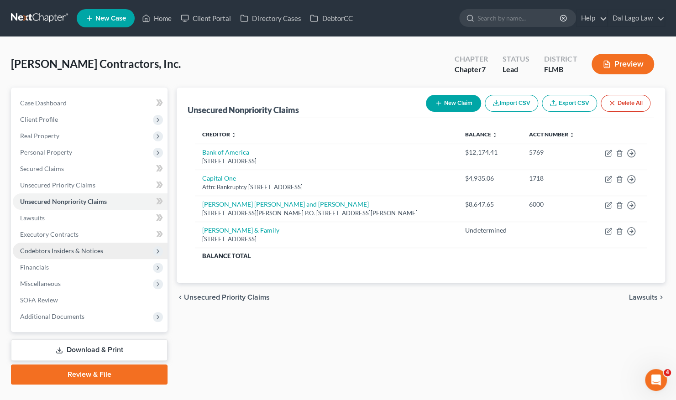
click at [85, 254] on span "Codebtors Insiders & Notices" at bounding box center [90, 251] width 155 height 16
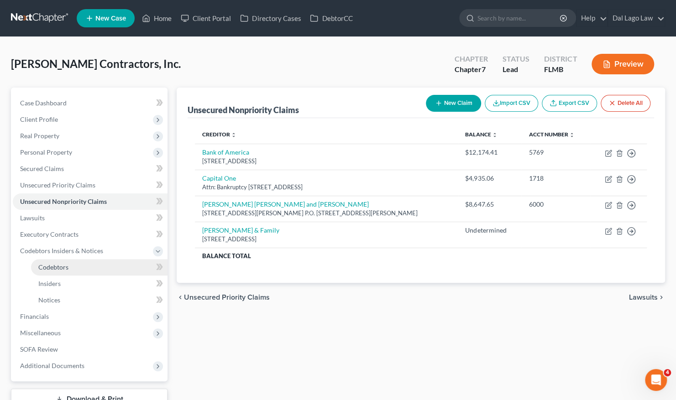
click at [69, 270] on link "Codebtors" at bounding box center [99, 267] width 136 height 16
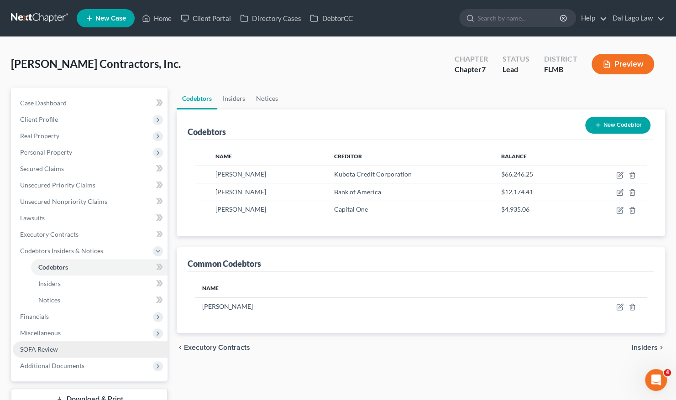
click at [88, 346] on link "SOFA Review" at bounding box center [90, 349] width 155 height 16
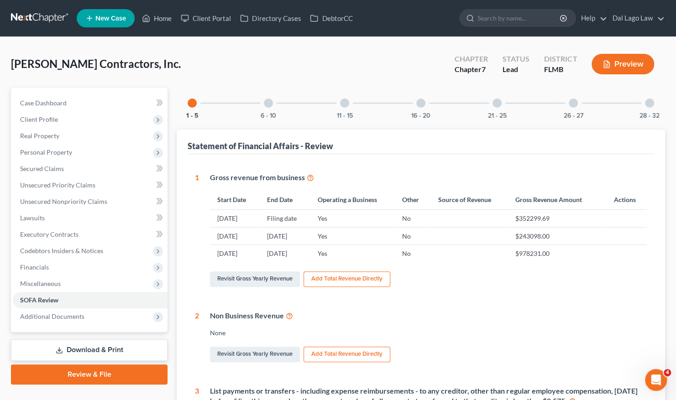
click at [345, 102] on div at bounding box center [344, 103] width 9 height 9
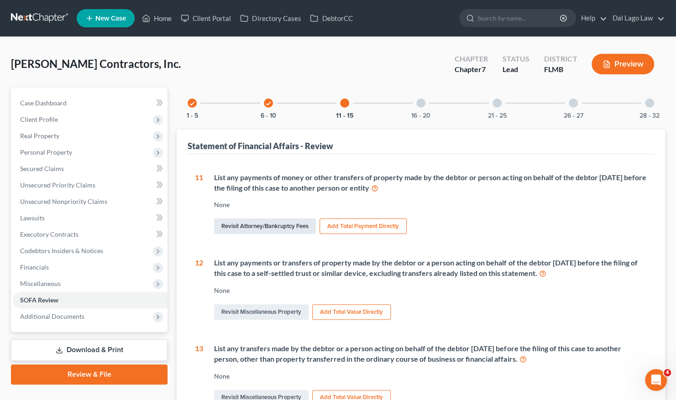
click at [300, 225] on link "Revisit Attorney/Bankruptcy Fees" at bounding box center [265, 227] width 102 height 16
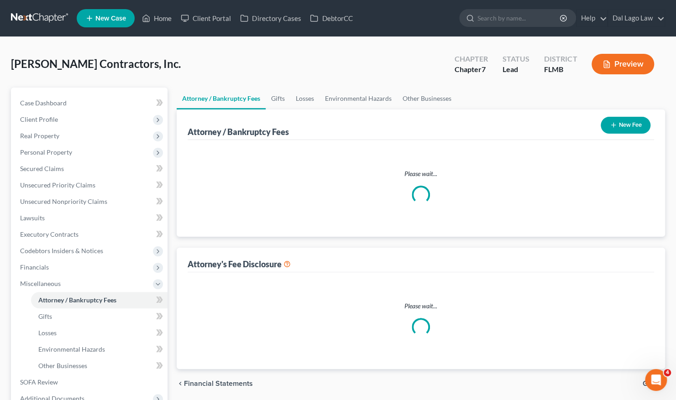
select select "0"
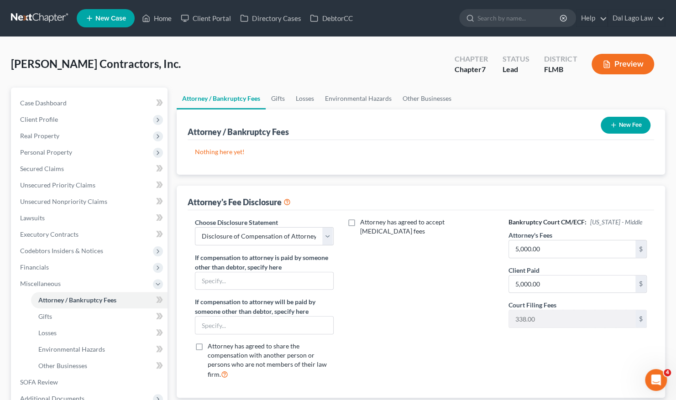
click at [633, 127] on button "New Fee" at bounding box center [625, 125] width 50 height 17
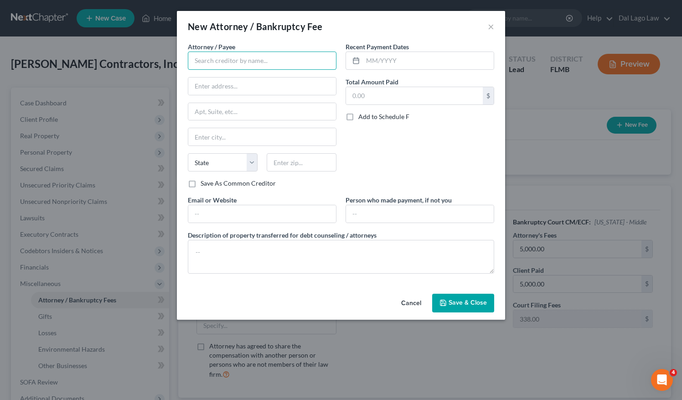
click at [299, 57] on input "text" at bounding box center [262, 61] width 149 height 18
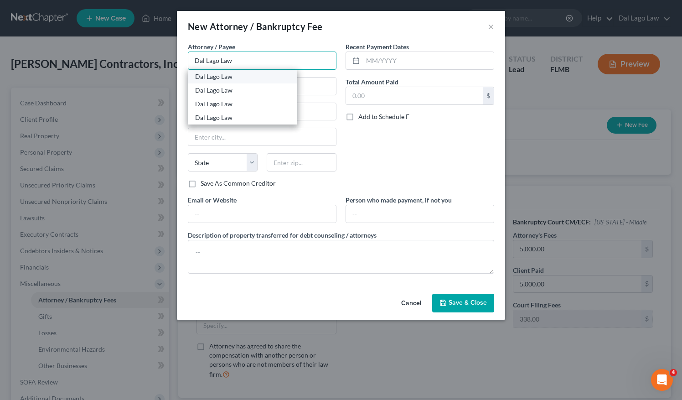
type input "Dal Lago Law"
click at [266, 79] on div "Dal Lago Law" at bounding box center [242, 76] width 95 height 9
type input "[STREET_ADDRESS]"
type input "[GEOGRAPHIC_DATA]"
select select "9"
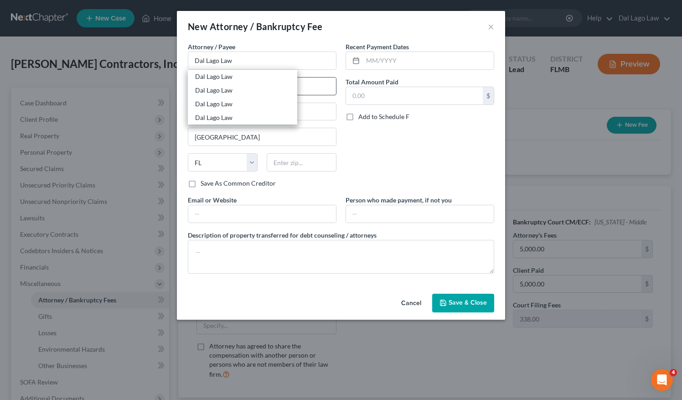
type input "34108"
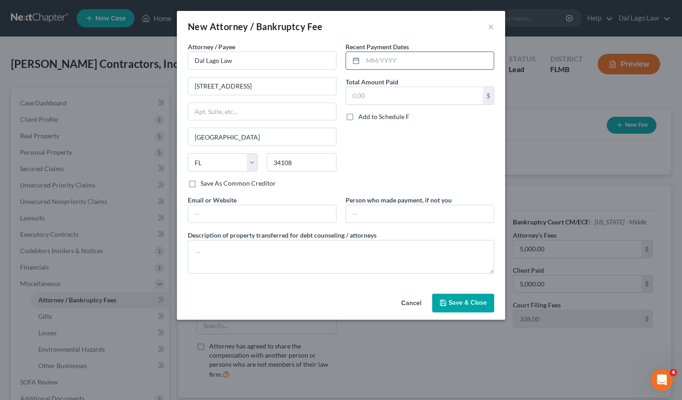
click at [401, 62] on input "text" at bounding box center [428, 60] width 131 height 17
type input "[DATE]"
click at [394, 96] on input "text" at bounding box center [414, 95] width 137 height 17
type input "5"
type input "0"
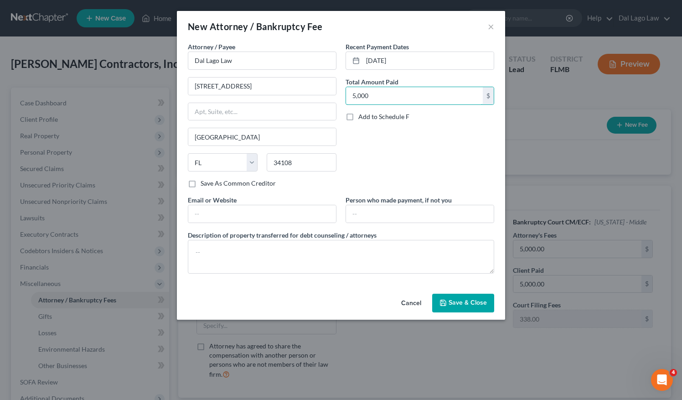
type input "5,000"
click at [392, 123] on div "Recent Payment Dates [DATE] Total Amount Paid 5,000 $ Add to Schedule F" at bounding box center [420, 118] width 158 height 153
drag, startPoint x: 392, startPoint y: 123, endPoint x: 354, endPoint y: 135, distance: 40.1
click at [389, 135] on div "Recent Payment Dates [DATE] Total Amount Paid 5,000 $ Add to Schedule F" at bounding box center [420, 118] width 158 height 153
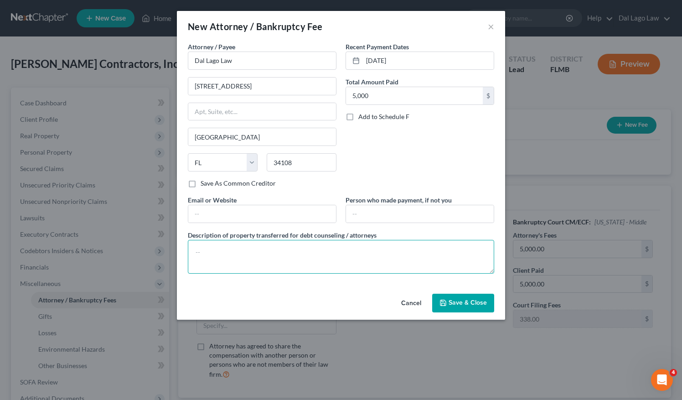
click at [275, 246] on textarea at bounding box center [341, 257] width 307 height 34
type textarea "Bankruptcy filing"
drag, startPoint x: 280, startPoint y: 252, endPoint x: 180, endPoint y: 247, distance: 100.5
click at [180, 247] on div "Attorney / Payee * Dal Lago Law [STREET_ADDRESS][GEOGRAPHIC_DATA][US_STATE] [GE…" at bounding box center [341, 166] width 328 height 248
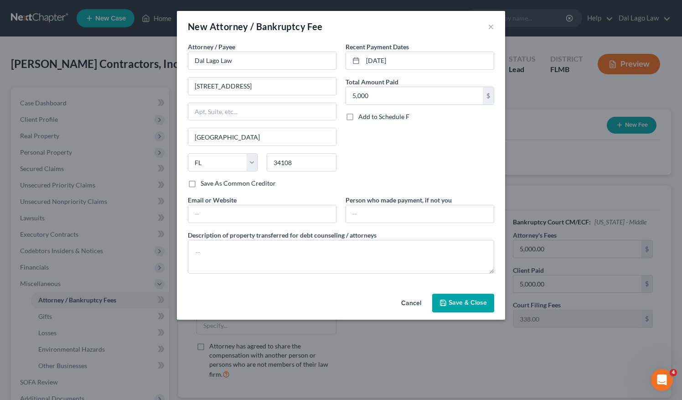
click at [379, 290] on div "Cancel Save & Close" at bounding box center [341, 305] width 328 height 30
click at [462, 299] on span "Save & Close" at bounding box center [468, 303] width 38 height 8
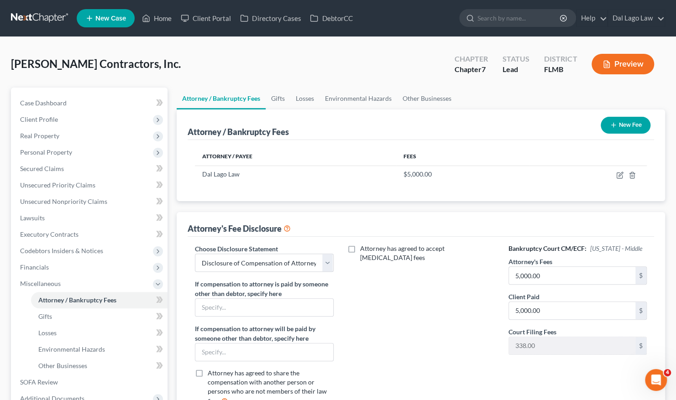
click at [409, 301] on div "Attorney has agreed to accept [MEDICAL_DATA] fees" at bounding box center [421, 328] width 156 height 169
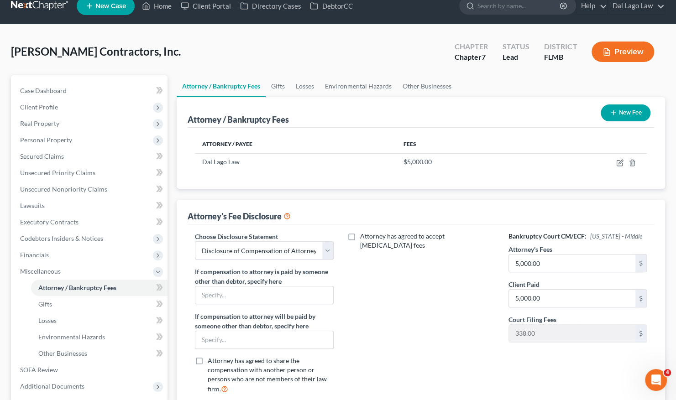
scroll to position [9, 0]
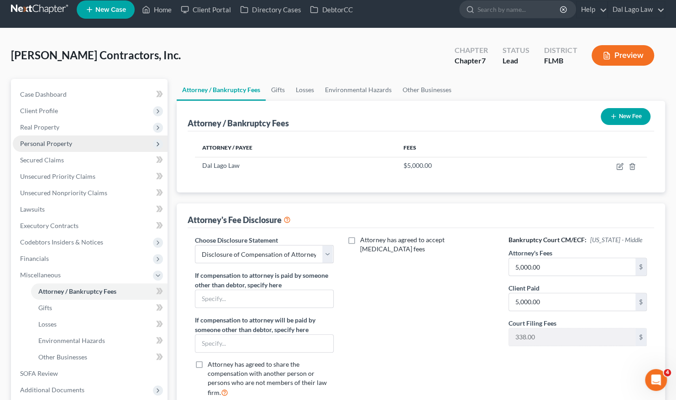
click at [51, 144] on span "Personal Property" at bounding box center [46, 144] width 52 height 8
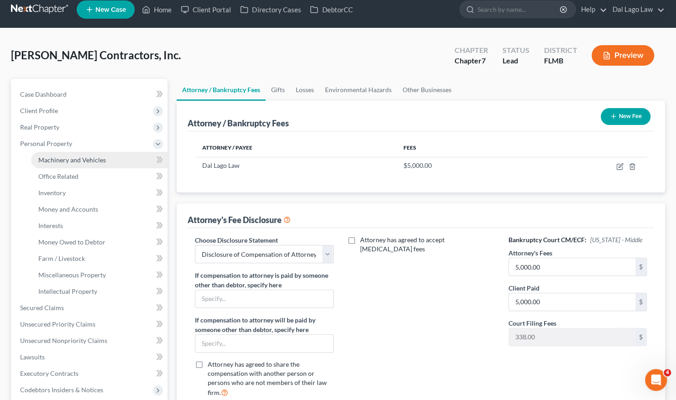
click at [74, 163] on span "Machinery and Vehicles" at bounding box center [72, 160] width 68 height 8
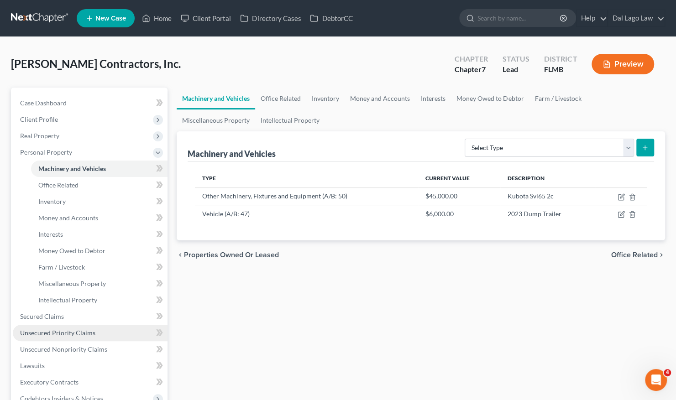
scroll to position [166, 0]
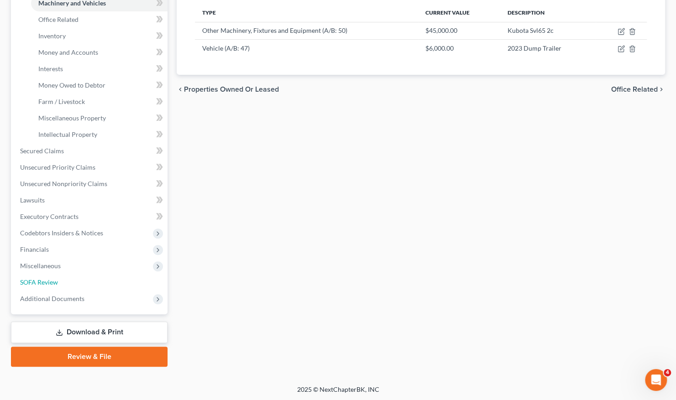
drag, startPoint x: 73, startPoint y: 286, endPoint x: 333, endPoint y: 159, distance: 289.5
click at [73, 286] on link "SOFA Review" at bounding box center [90, 282] width 155 height 16
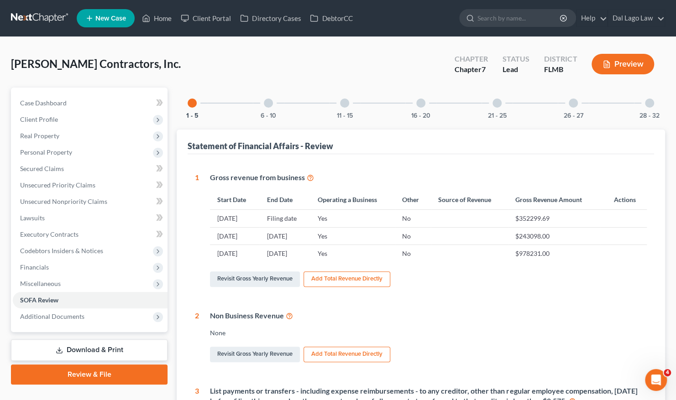
click at [572, 102] on div at bounding box center [572, 103] width 9 height 9
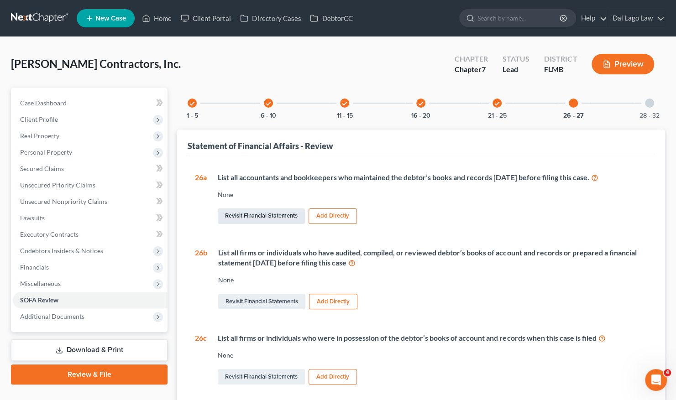
click at [271, 212] on link "Revisit Financial Statements" at bounding box center [261, 216] width 87 height 16
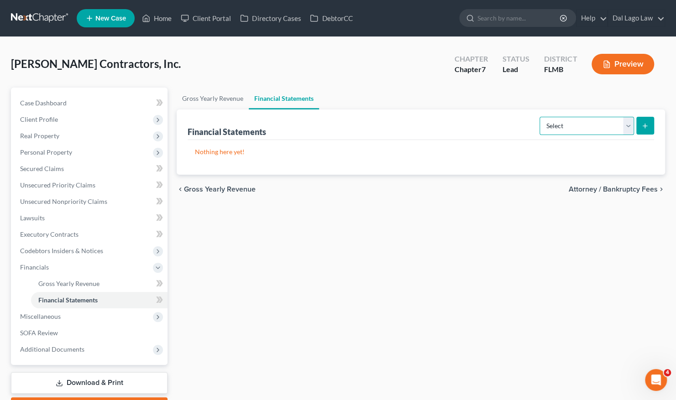
click at [628, 126] on select "Select Auditor Bookkeeper Creditor Pension Contribution Records Keeper Tax Cons…" at bounding box center [586, 126] width 94 height 18
select select "bookkeeper"
click at [540, 117] on select "Select Auditor Bookkeeper Creditor Pension Contribution Records Keeper Tax Cons…" at bounding box center [586, 126] width 94 height 18
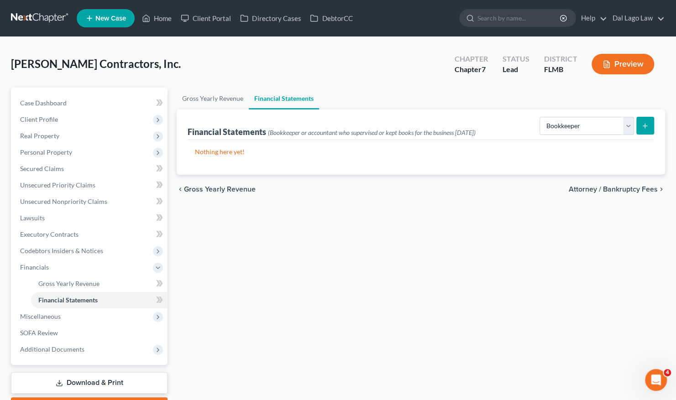
click at [642, 122] on icon "submit" at bounding box center [644, 125] width 7 height 7
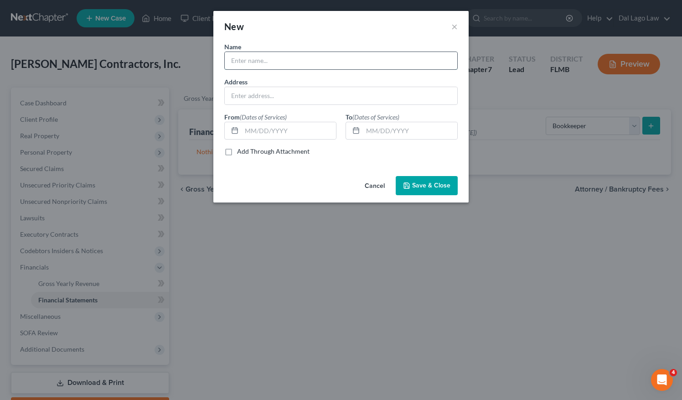
click at [397, 62] on input "text" at bounding box center [341, 60] width 233 height 17
type input "Cape Coral Tax & Accounting"
click at [361, 91] on input "text" at bounding box center [341, 95] width 233 height 17
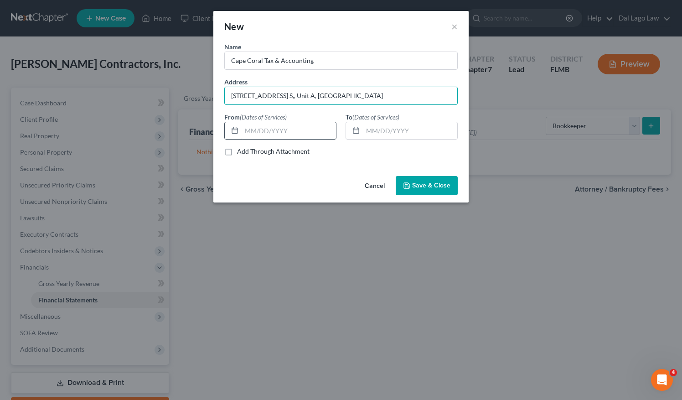
type input "[STREET_ADDRESS] S,, Unit A, [GEOGRAPHIC_DATA]"
click at [287, 129] on input "text" at bounding box center [289, 130] width 94 height 17
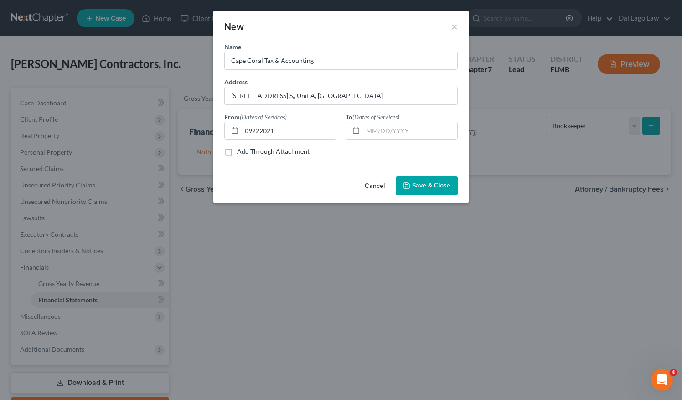
click at [347, 143] on div "Name * Cape Coral Tax & Accounting Address [STREET_ADDRESS] S,, [GEOGRAPHIC_DAT…" at bounding box center [341, 102] width 243 height 121
click at [278, 130] on input "09222021" at bounding box center [289, 130] width 94 height 17
drag, startPoint x: 254, startPoint y: 129, endPoint x: 332, endPoint y: 136, distance: 78.8
click at [255, 129] on input "09222021" at bounding box center [289, 130] width 94 height 17
click at [264, 128] on input "09/22021" at bounding box center [289, 130] width 94 height 17
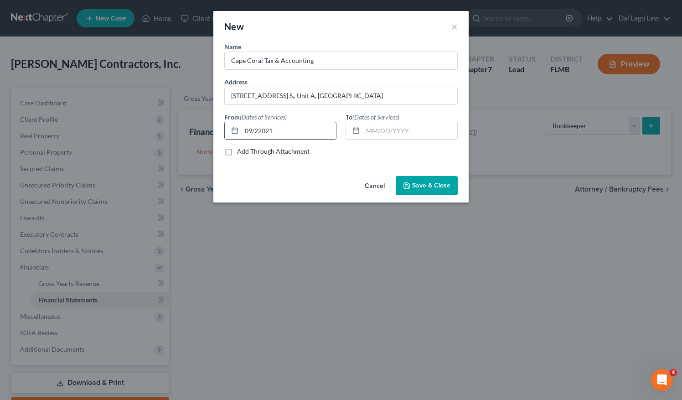
drag, startPoint x: 264, startPoint y: 129, endPoint x: 278, endPoint y: 129, distance: 14.1
click at [265, 129] on input "09/22021" at bounding box center [289, 130] width 94 height 17
type input "[DATE]"
click at [390, 129] on input "text" at bounding box center [410, 130] width 94 height 17
type input "[DATE]"
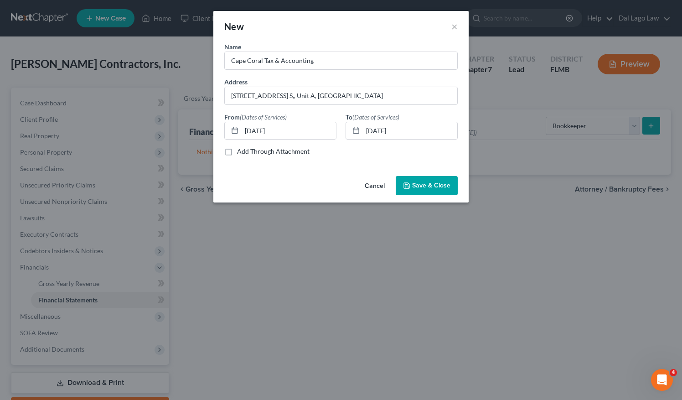
click at [442, 183] on span "Save & Close" at bounding box center [431, 186] width 38 height 8
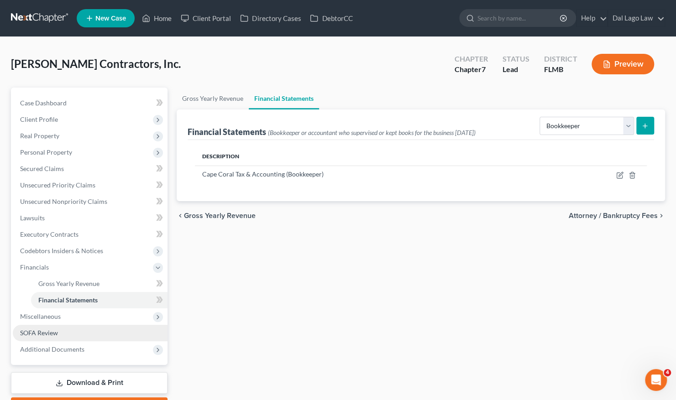
click at [55, 330] on span "SOFA Review" at bounding box center [39, 333] width 38 height 8
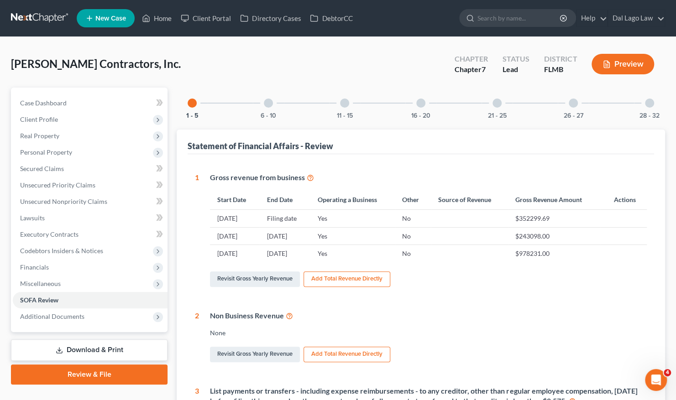
drag, startPoint x: 650, startPoint y: 105, endPoint x: 642, endPoint y: 106, distance: 7.8
click at [647, 106] on div at bounding box center [649, 103] width 9 height 9
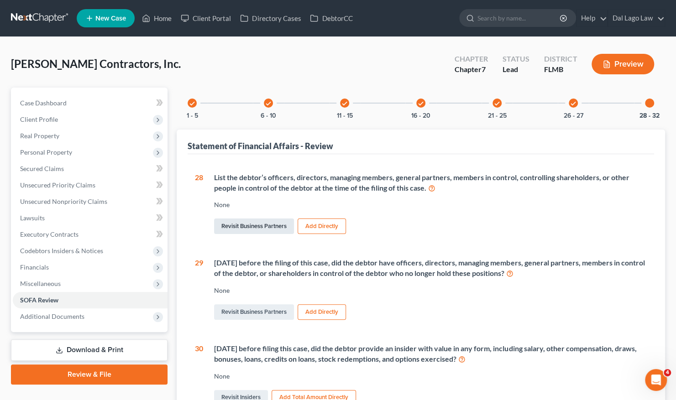
click at [276, 224] on link "Revisit Business Partners" at bounding box center [254, 227] width 80 height 16
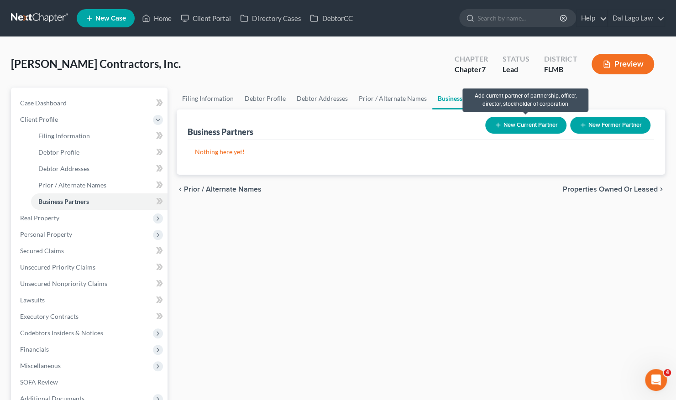
click at [534, 125] on button "New Current Partner" at bounding box center [525, 125] width 81 height 17
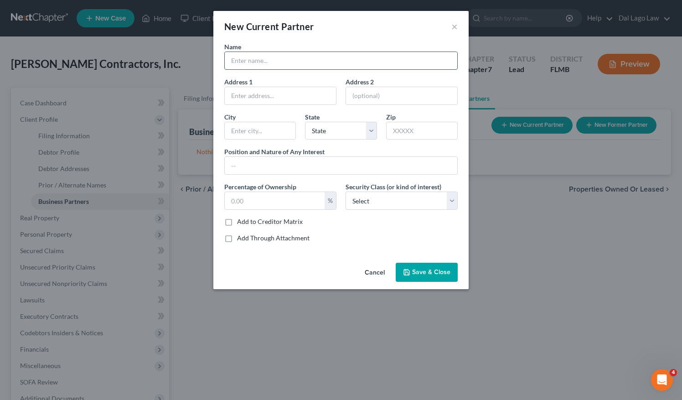
click at [322, 61] on input "text" at bounding box center [341, 60] width 233 height 17
click at [261, 58] on input "Michaem=l [PERSON_NAME]" at bounding box center [341, 60] width 233 height 17
type input "[PERSON_NAME]"
click at [300, 98] on input "text" at bounding box center [280, 95] width 111 height 17
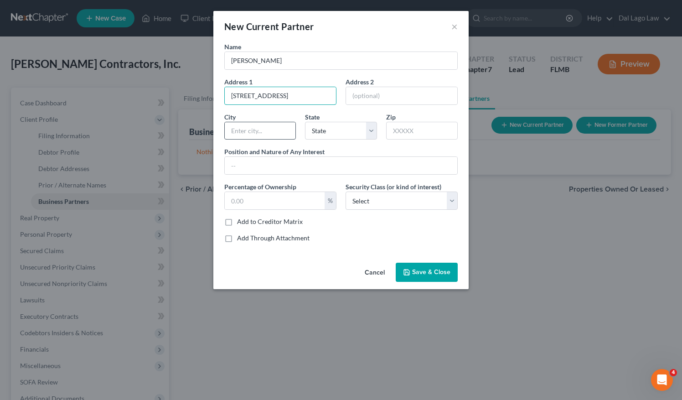
type input "[STREET_ADDRESS]"
click at [265, 133] on input "text" at bounding box center [260, 130] width 71 height 17
type input "N. Ft. [PERSON_NAME]"
drag, startPoint x: 309, startPoint y: 128, endPoint x: 323, endPoint y: 132, distance: 14.4
click at [311, 128] on select "State [US_STATE] AK AR AZ CA CO CT DE DC [GEOGRAPHIC_DATA] [GEOGRAPHIC_DATA] GU…" at bounding box center [341, 131] width 72 height 18
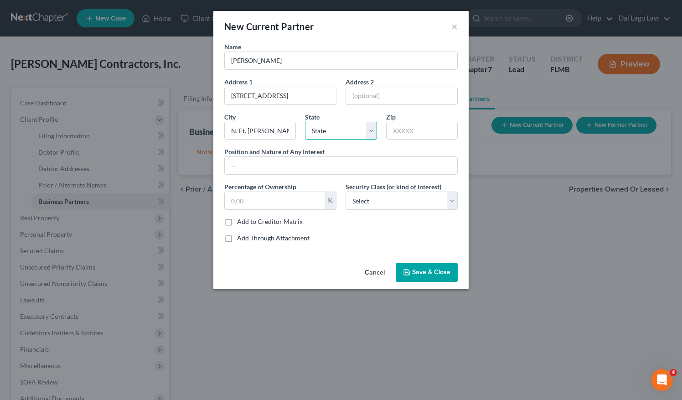
select select "9"
click at [305, 122] on select "State [US_STATE] AK AR AZ CA CO CT DE DC [GEOGRAPHIC_DATA] [GEOGRAPHIC_DATA] GU…" at bounding box center [341, 131] width 72 height 18
click at [411, 123] on input "text" at bounding box center [422, 131] width 72 height 18
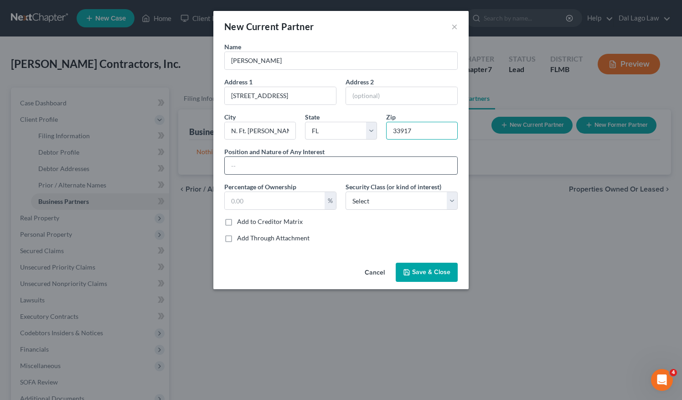
type input "33917"
type input "[GEOGRAPHIC_DATA][PERSON_NAME]"
drag, startPoint x: 345, startPoint y: 156, endPoint x: 340, endPoint y: 160, distance: 5.8
click at [344, 157] on input "text" at bounding box center [341, 165] width 233 height 17
type input "President & Sole Shareholder"
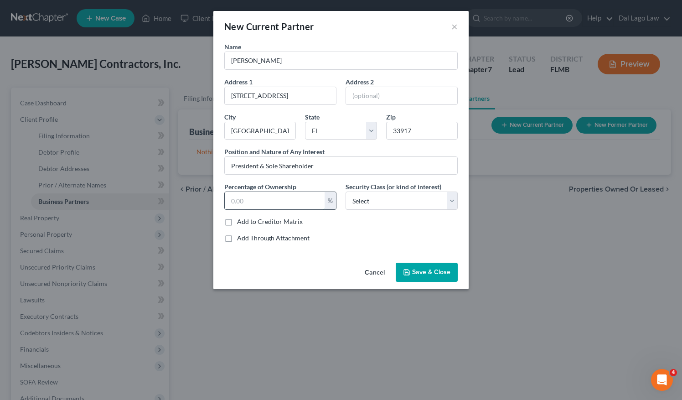
click at [320, 199] on input "text" at bounding box center [275, 200] width 100 height 17
type input "100"
click at [369, 201] on select "Select Select Common Stockholder General Partner Limited Partner Managing Membe…" at bounding box center [402, 201] width 112 height 18
select select "0"
click at [346, 192] on select "Select Select Common Stockholder General Partner Limited Partner Managing Membe…" at bounding box center [402, 201] width 112 height 18
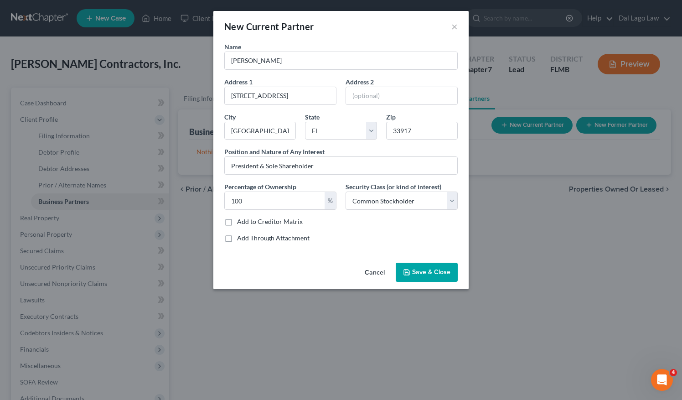
click at [416, 271] on span "Save & Close" at bounding box center [431, 272] width 38 height 8
